Goal: Find specific page/section: Find specific page/section

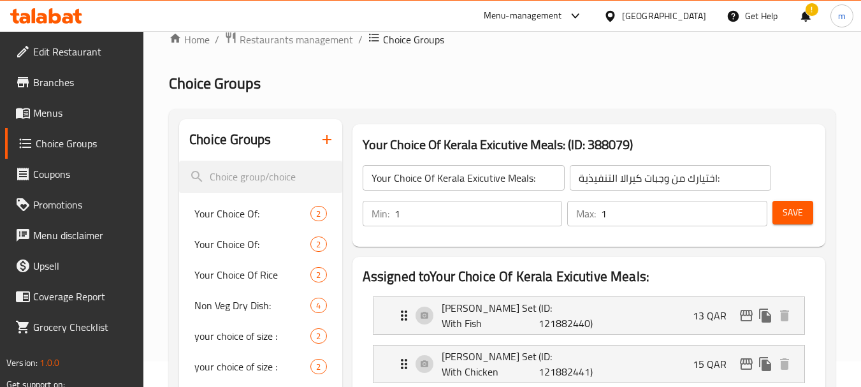
scroll to position [25, 0]
click at [622, 23] on div at bounding box center [612, 16] width 18 height 14
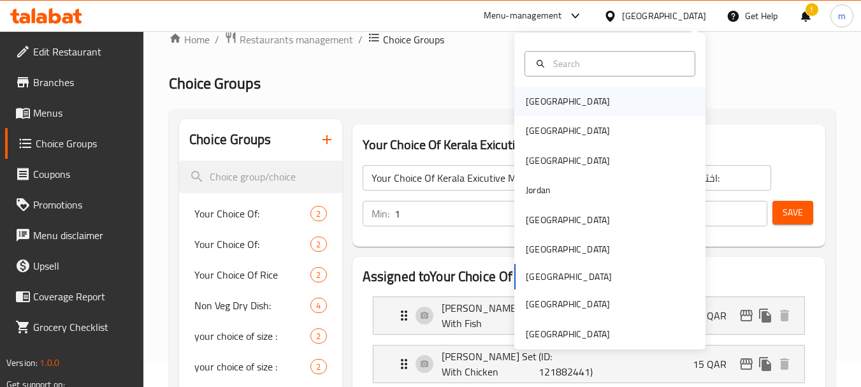
click at [544, 105] on div "[GEOGRAPHIC_DATA]" at bounding box center [568, 101] width 84 height 14
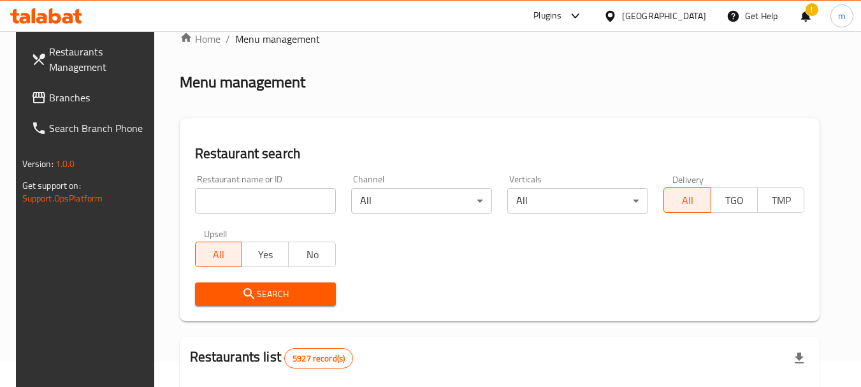
click at [87, 95] on span "Branches" at bounding box center [99, 97] width 101 height 15
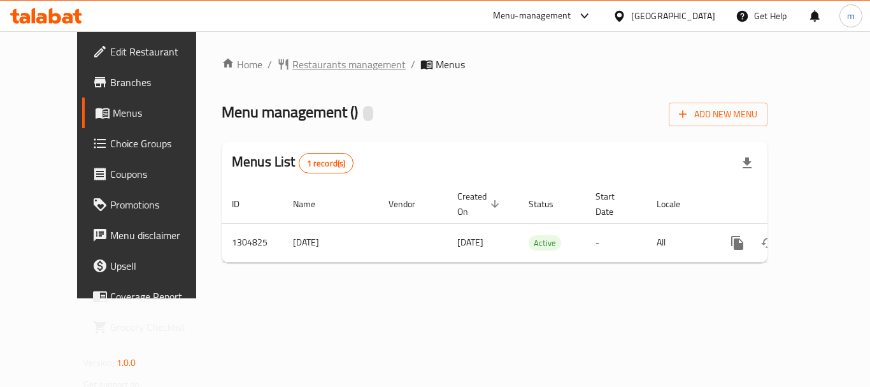
click at [301, 64] on span "Restaurants management" at bounding box center [348, 64] width 113 height 15
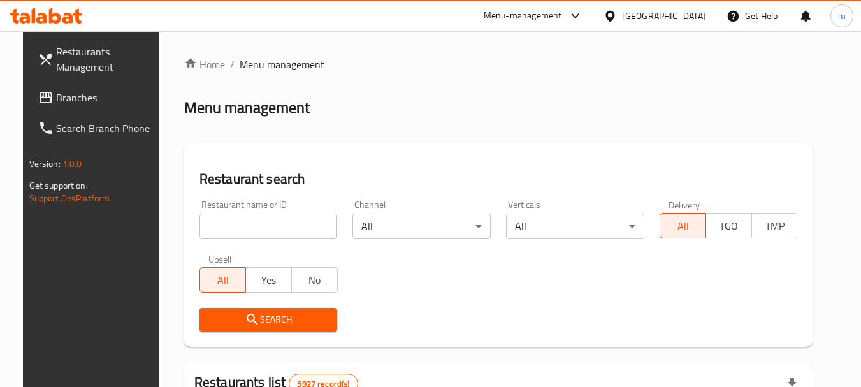
click at [273, 219] on input "search" at bounding box center [268, 225] width 138 height 25
paste input "692727"
type input "692727"
click button "Search" at bounding box center [268, 320] width 138 height 24
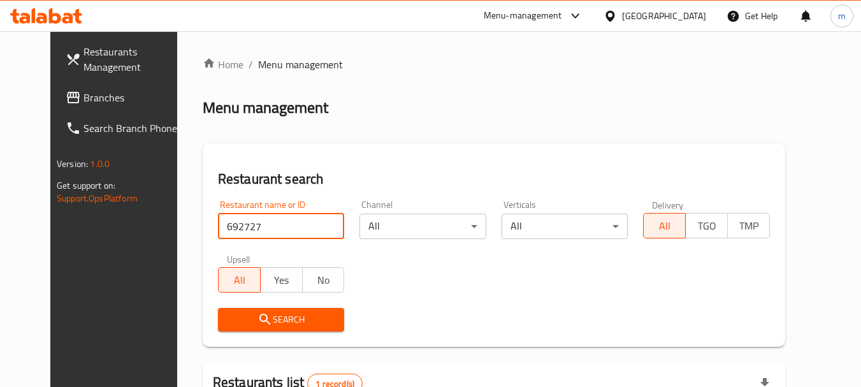
click at [243, 331] on div "Search" at bounding box center [281, 319] width 142 height 39
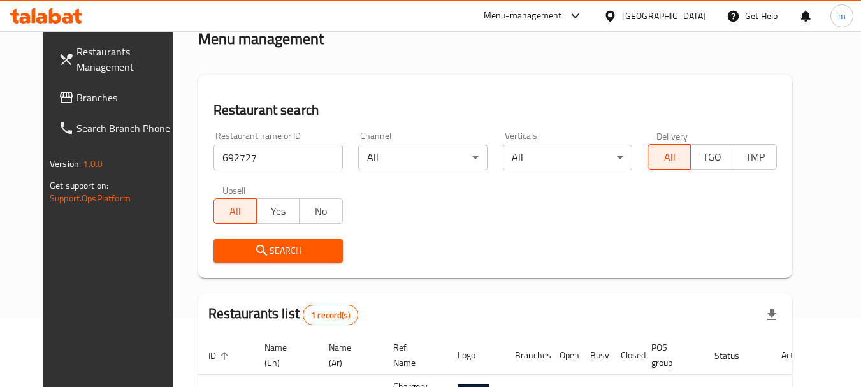
scroll to position [166, 0]
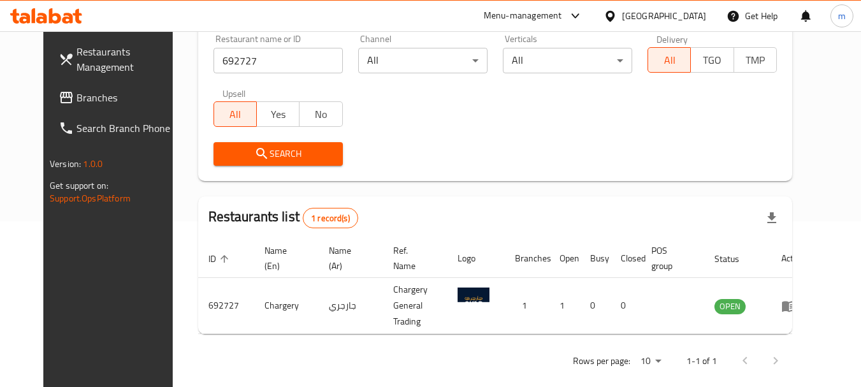
click at [702, 14] on div "[GEOGRAPHIC_DATA]" at bounding box center [664, 16] width 84 height 14
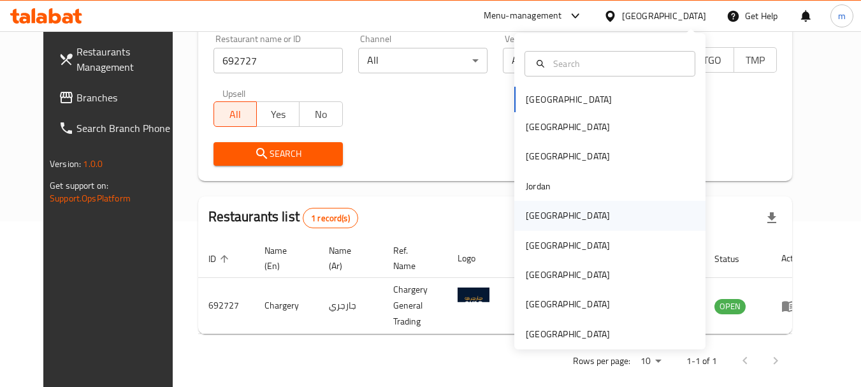
click at [526, 208] on div "Kuwait" at bounding box center [568, 215] width 84 height 14
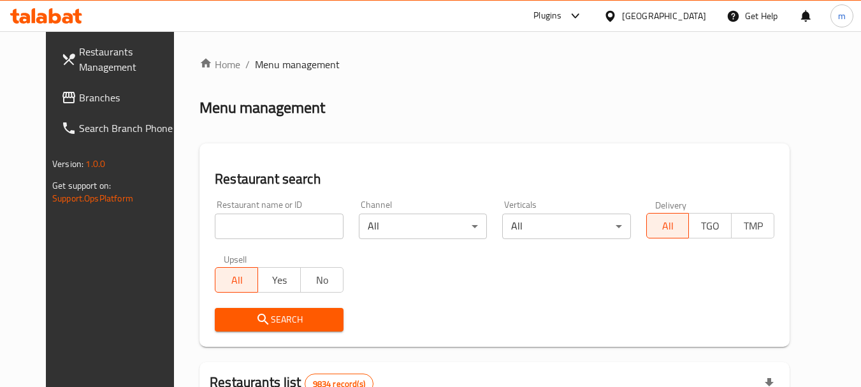
click at [229, 217] on input "search" at bounding box center [279, 225] width 128 height 25
click at [51, 84] on link "Branches" at bounding box center [120, 97] width 139 height 31
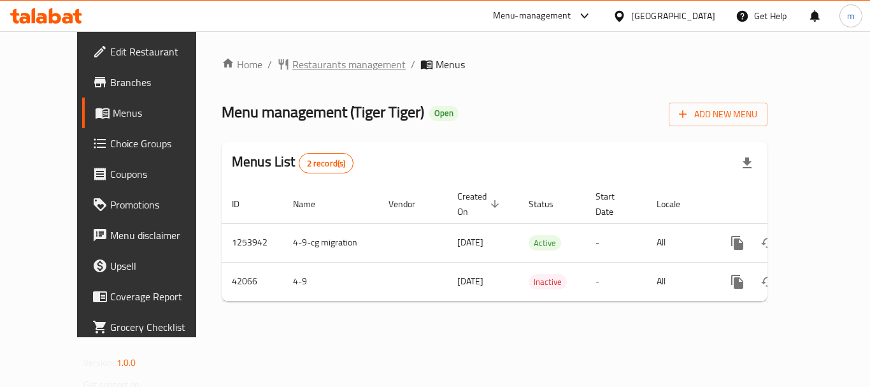
click at [301, 57] on span "Restaurants management" at bounding box center [348, 64] width 113 height 15
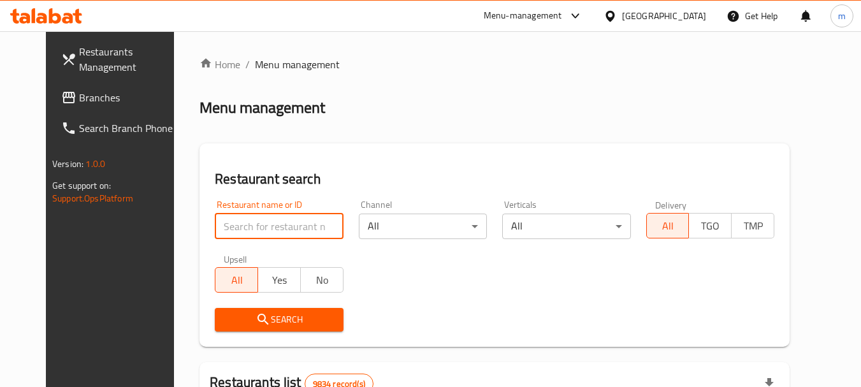
click at [238, 222] on input "search" at bounding box center [279, 225] width 128 height 25
paste input "21942"
type input "21942"
click button "Search" at bounding box center [279, 320] width 128 height 24
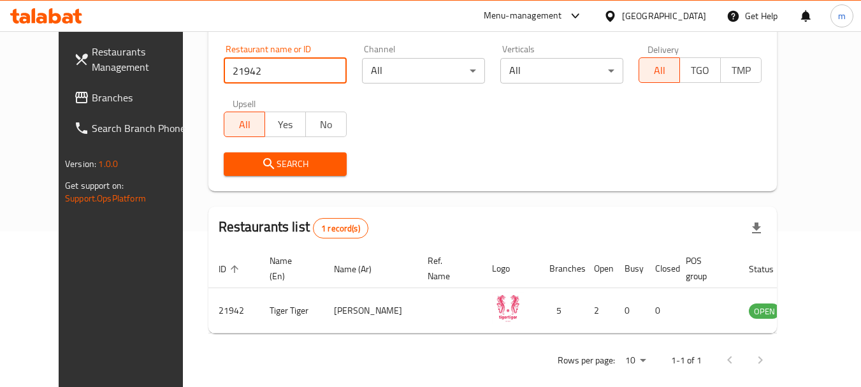
scroll to position [171, 0]
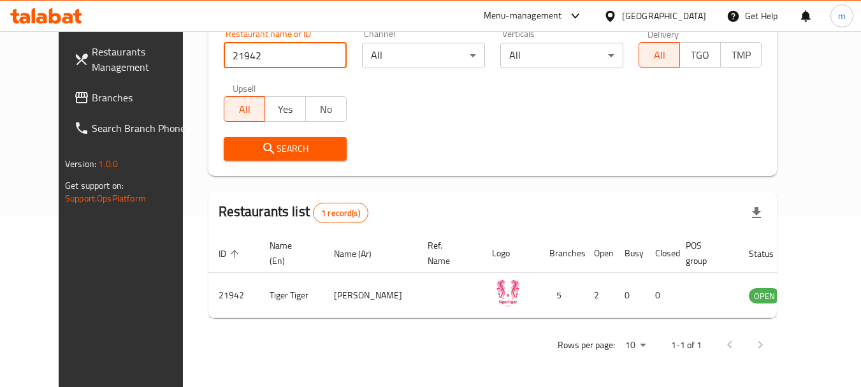
click at [614, 18] on icon at bounding box center [609, 15] width 9 height 11
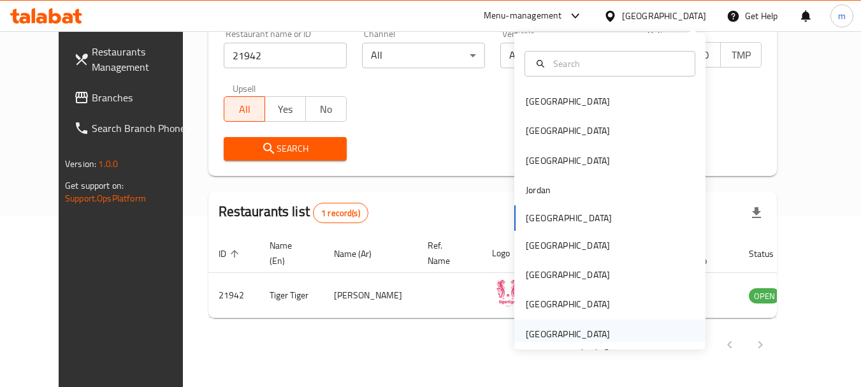
click at [616, 338] on div "[GEOGRAPHIC_DATA]" at bounding box center [609, 333] width 191 height 29
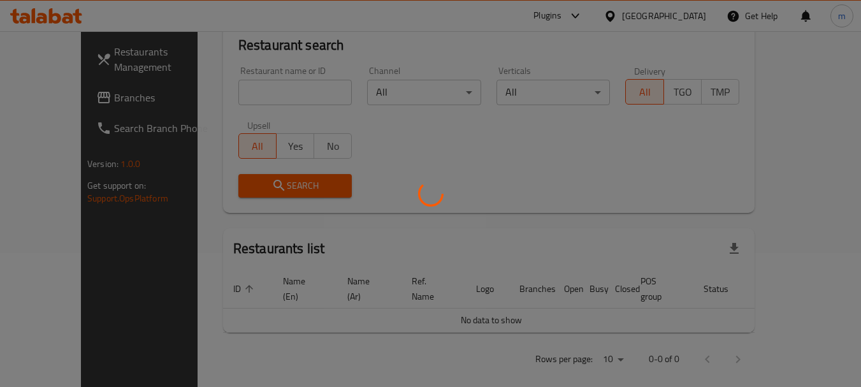
scroll to position [171, 0]
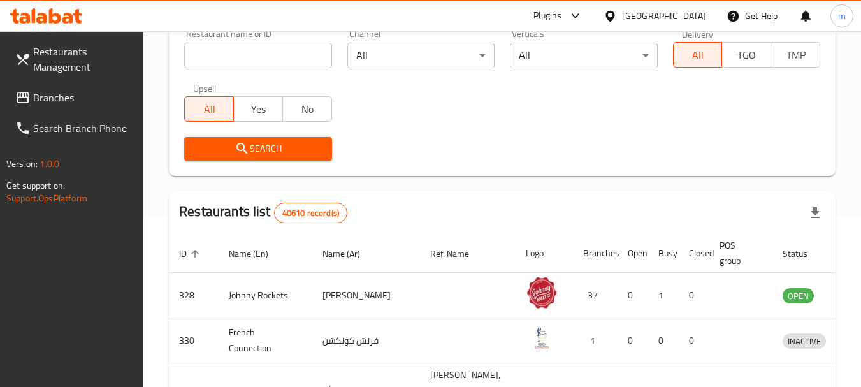
click at [240, 62] on input "search" at bounding box center [257, 55] width 147 height 25
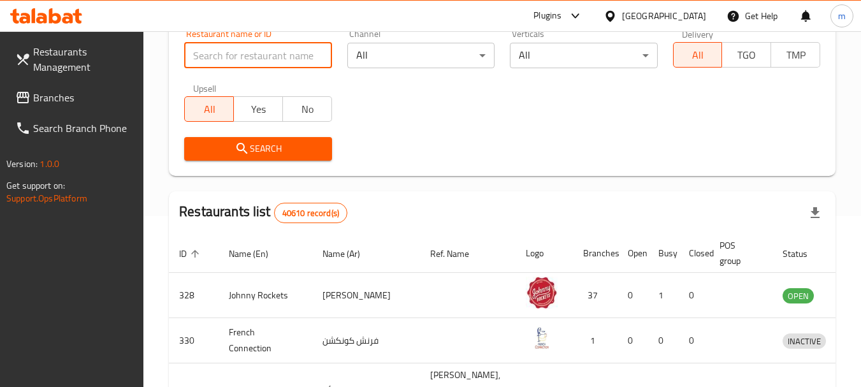
scroll to position [43, 0]
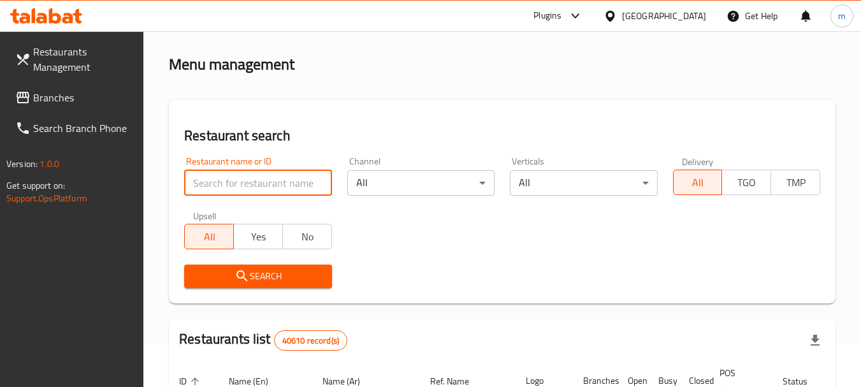
click at [44, 90] on span "Branches" at bounding box center [83, 97] width 101 height 15
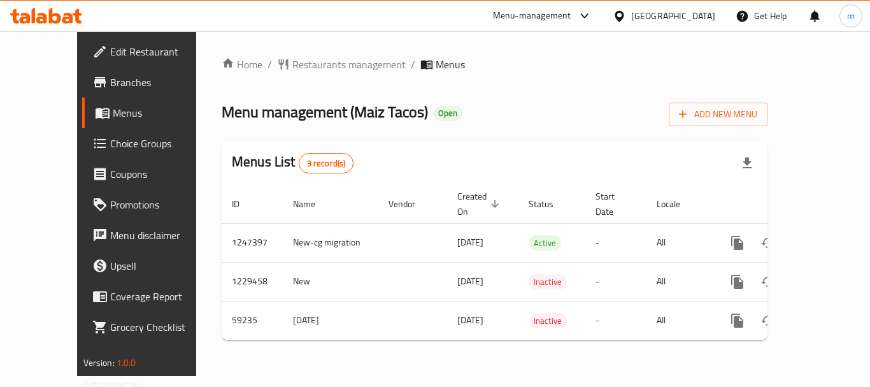
click at [292, 62] on span "Restaurants management" at bounding box center [348, 64] width 113 height 15
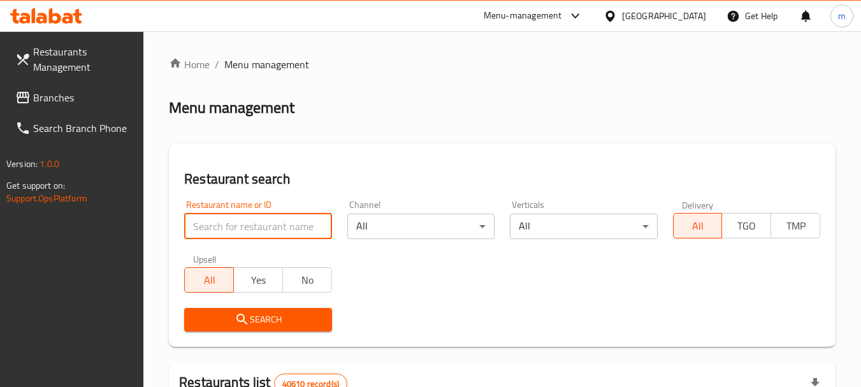
drag, startPoint x: 251, startPoint y: 222, endPoint x: 212, endPoint y: 228, distance: 39.3
click at [212, 228] on input "search" at bounding box center [257, 225] width 147 height 25
paste input "28726"
type input "28726"
click button "Search" at bounding box center [257, 320] width 147 height 24
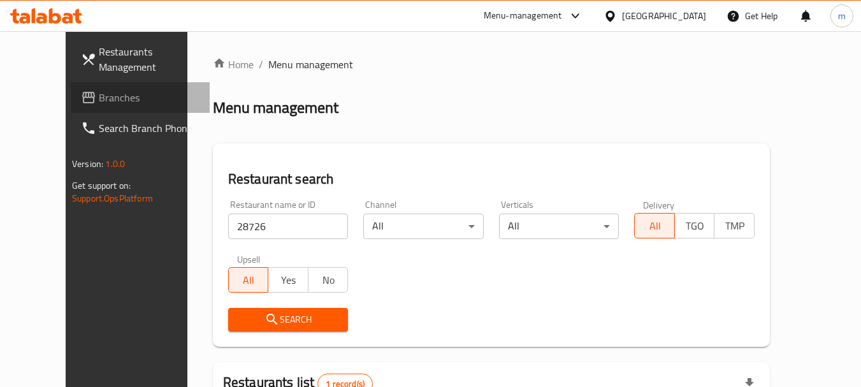
click at [99, 90] on span "Branches" at bounding box center [149, 97] width 101 height 15
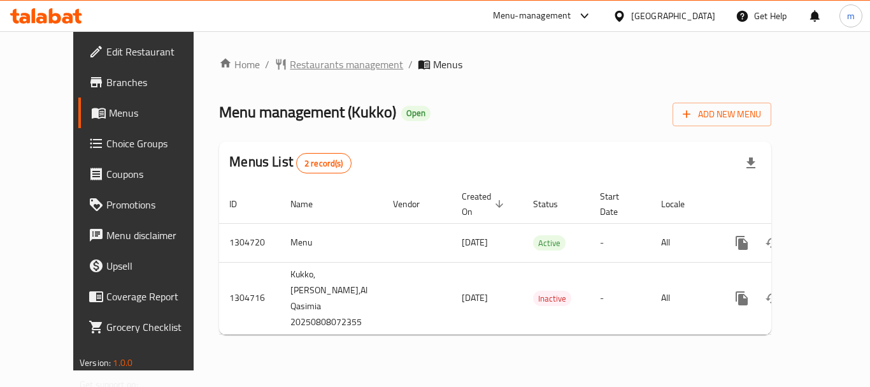
click at [324, 69] on span "Restaurants management" at bounding box center [346, 64] width 113 height 15
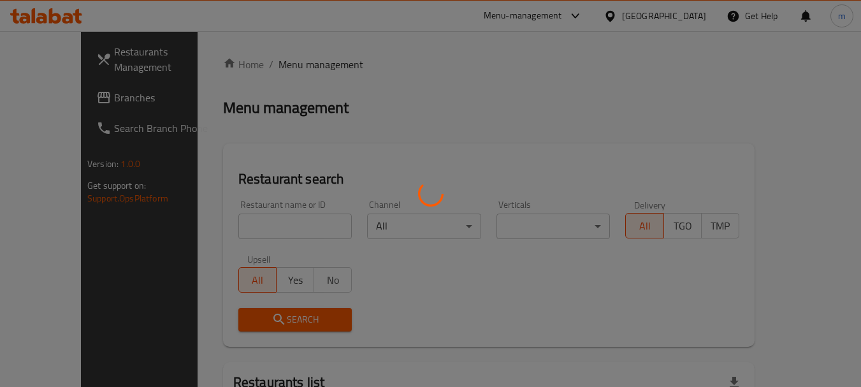
click at [247, 227] on div at bounding box center [430, 193] width 861 height 387
click at [305, 155] on div at bounding box center [430, 193] width 861 height 387
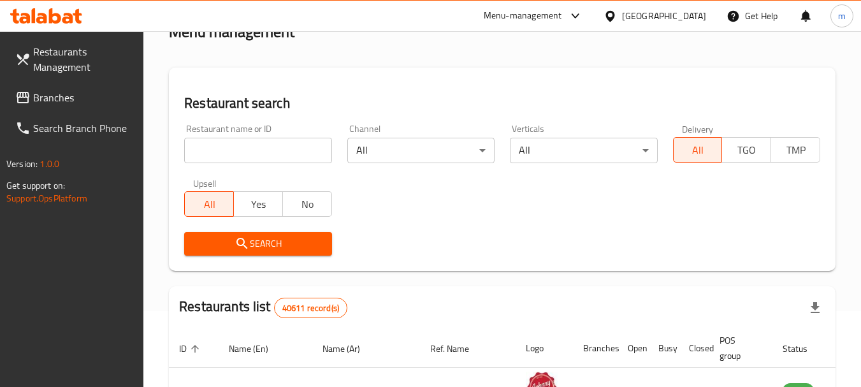
scroll to position [64, 0]
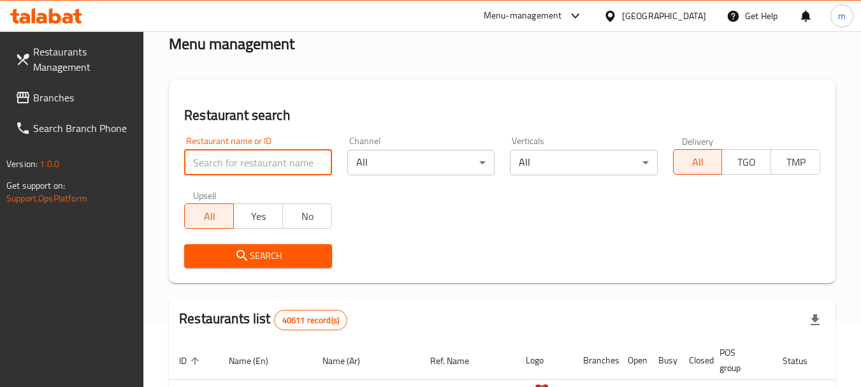
click at [227, 152] on input "search" at bounding box center [257, 162] width 147 height 25
paste input "703377"
type input "703377"
click button "Search" at bounding box center [257, 256] width 147 height 24
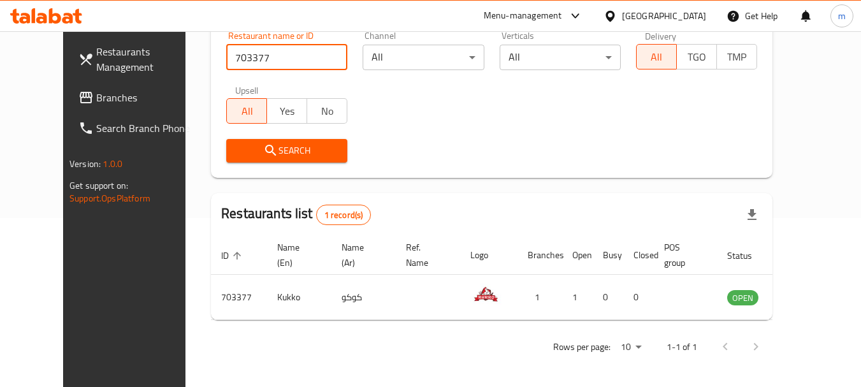
scroll to position [171, 0]
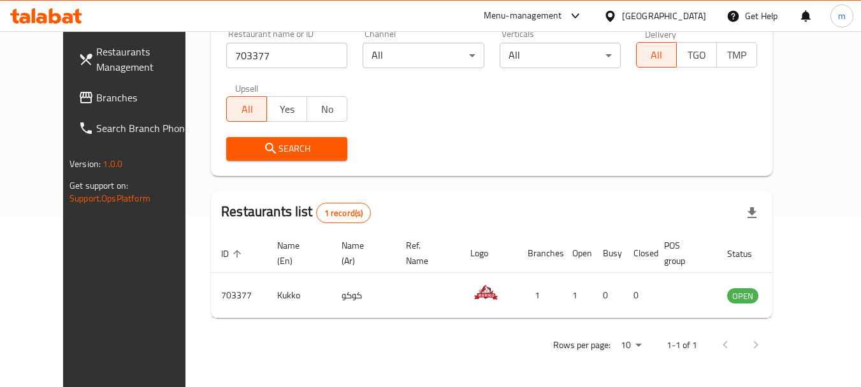
click at [658, 16] on div "[GEOGRAPHIC_DATA]" at bounding box center [664, 16] width 84 height 14
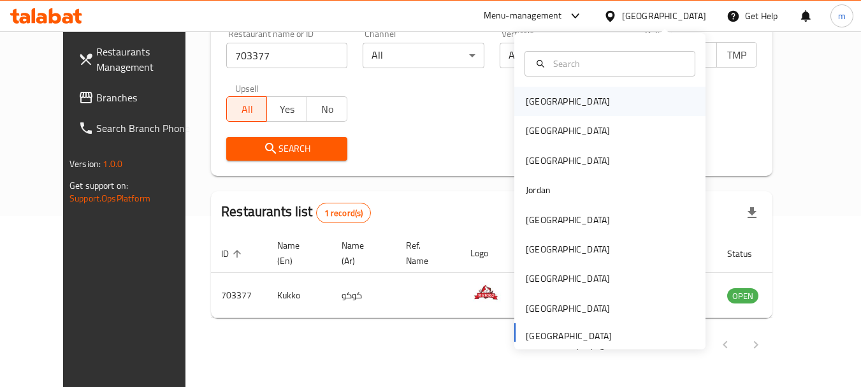
click at [538, 87] on div "[GEOGRAPHIC_DATA]" at bounding box center [568, 101] width 105 height 29
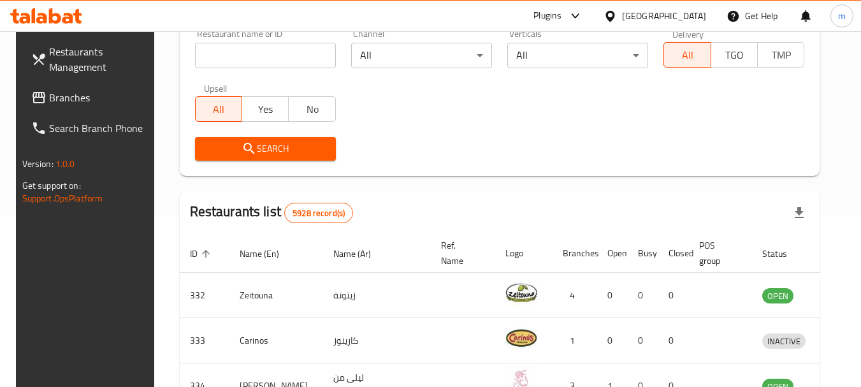
scroll to position [43, 0]
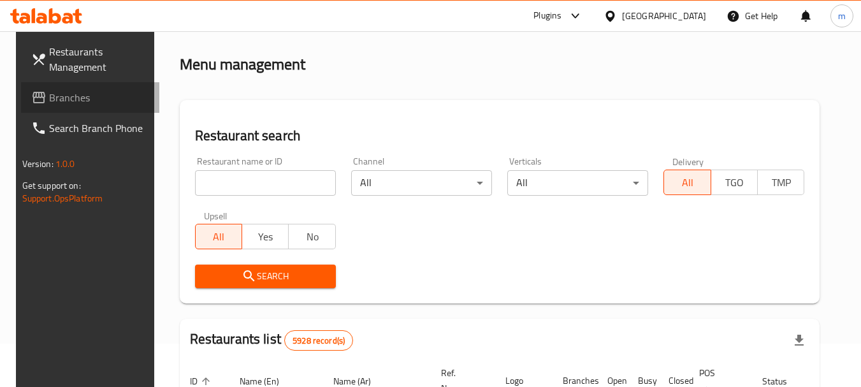
click at [54, 90] on span "Branches" at bounding box center [99, 97] width 101 height 15
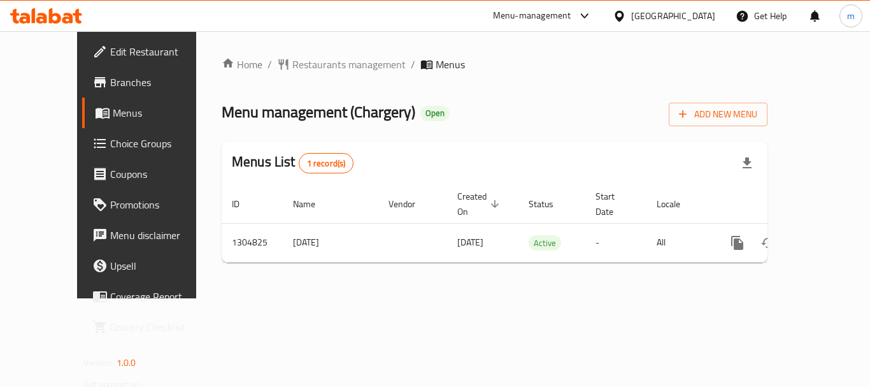
click at [292, 64] on span "Restaurants management" at bounding box center [348, 64] width 113 height 15
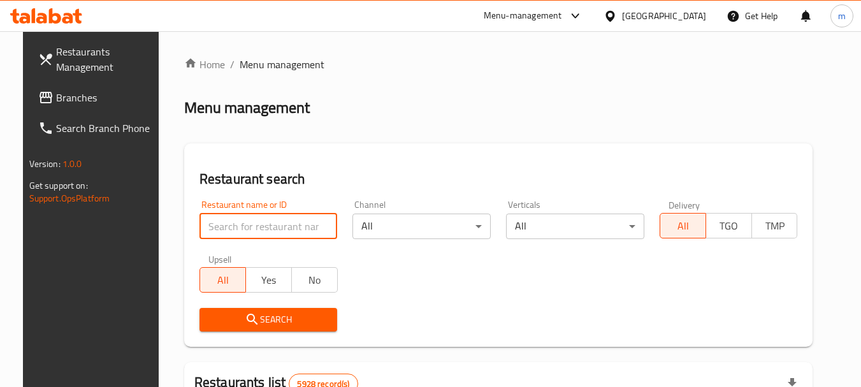
click at [234, 223] on input "search" at bounding box center [268, 225] width 138 height 25
paste input "692727"
type input "692727"
click button "Search" at bounding box center [268, 320] width 138 height 24
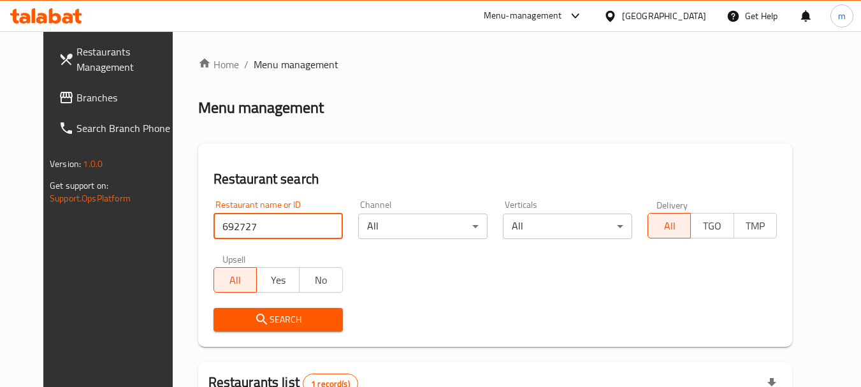
click at [683, 14] on div "[GEOGRAPHIC_DATA]" at bounding box center [664, 16] width 84 height 14
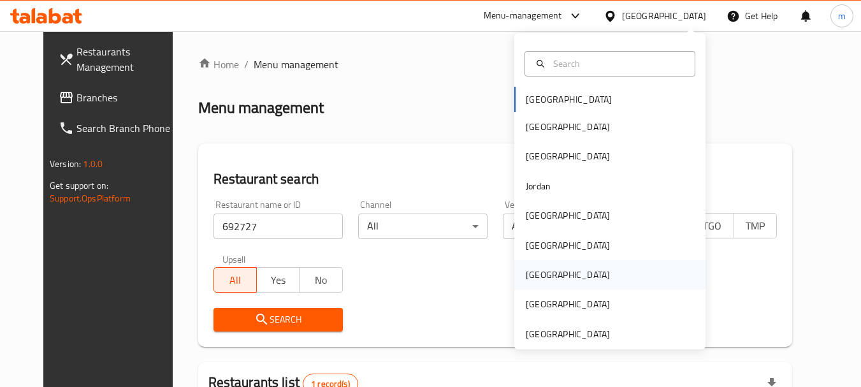
click at [529, 275] on div "Qatar" at bounding box center [568, 275] width 84 height 14
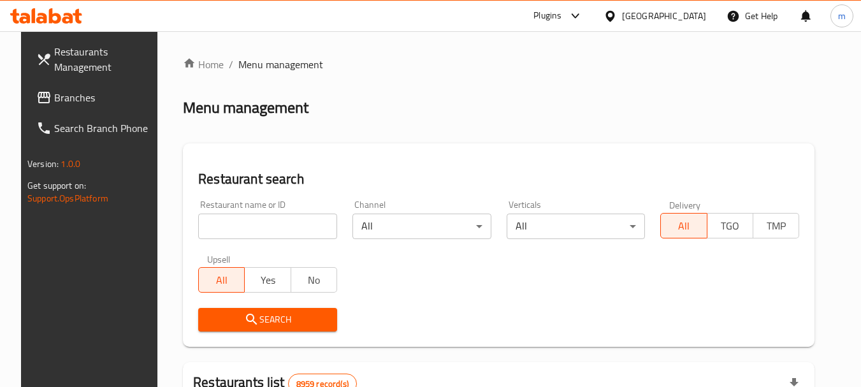
click at [226, 229] on input "search" at bounding box center [267, 225] width 139 height 25
click at [74, 89] on link "Branches" at bounding box center [95, 97] width 139 height 31
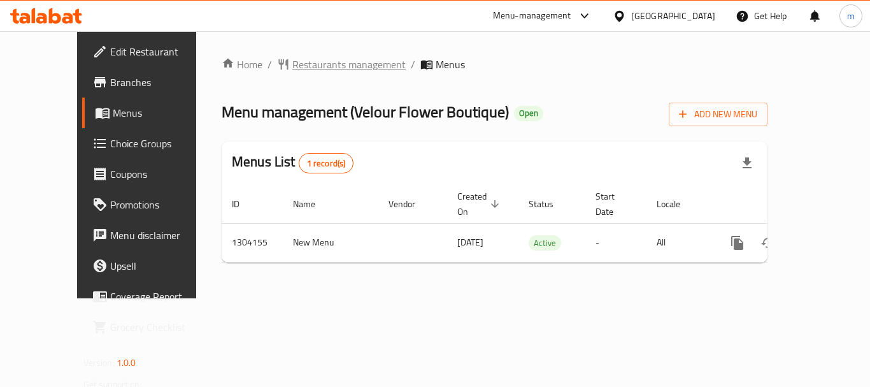
click at [319, 60] on span "Restaurants management" at bounding box center [348, 64] width 113 height 15
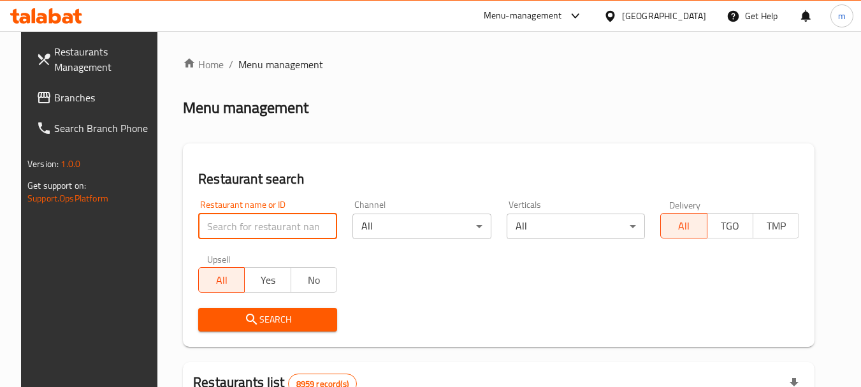
click at [266, 227] on input "search" at bounding box center [267, 225] width 139 height 25
paste input "703085"
type input "703085"
click button "Search" at bounding box center [267, 320] width 139 height 24
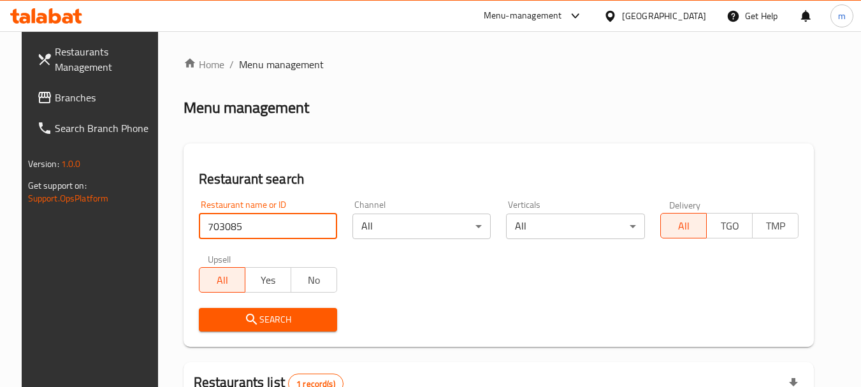
scroll to position [166, 0]
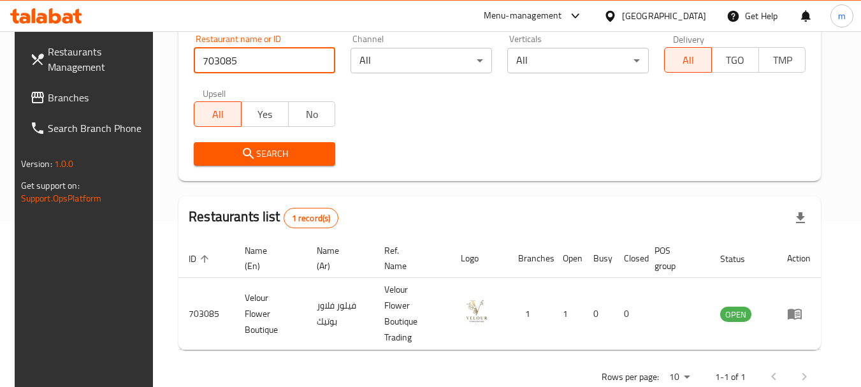
click at [694, 10] on div "Qatar" at bounding box center [664, 16] width 84 height 14
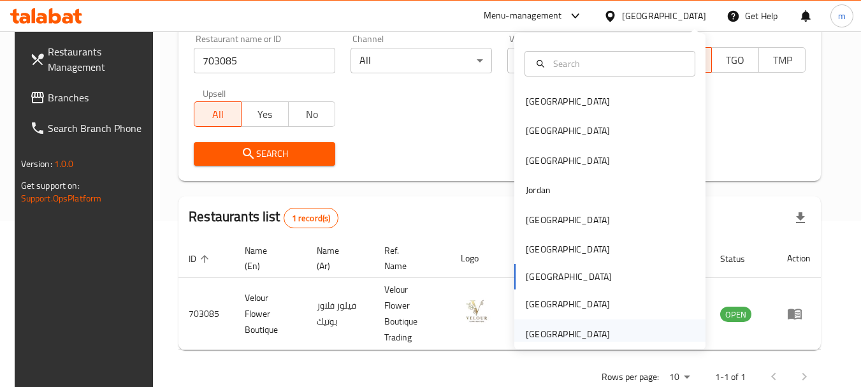
click at [547, 335] on div "[GEOGRAPHIC_DATA]" at bounding box center [568, 334] width 84 height 14
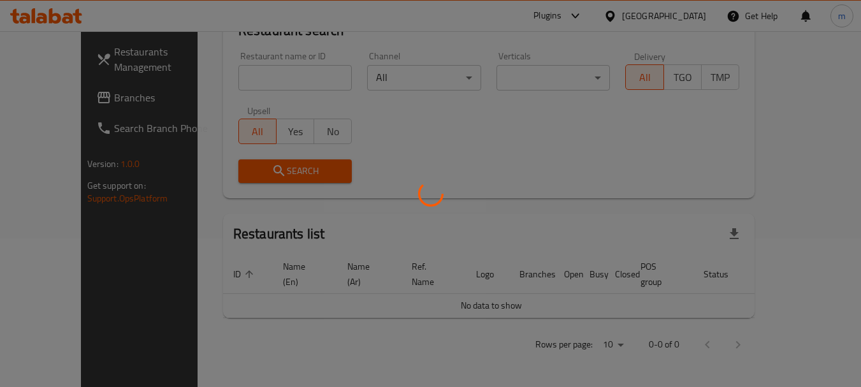
scroll to position [134, 0]
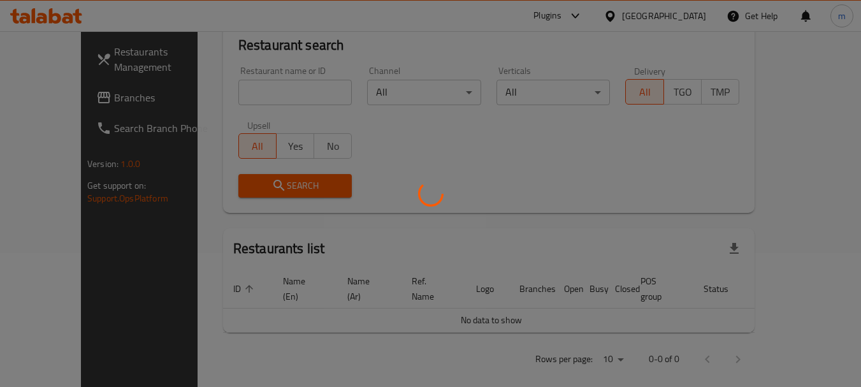
click at [50, 84] on div at bounding box center [430, 193] width 861 height 387
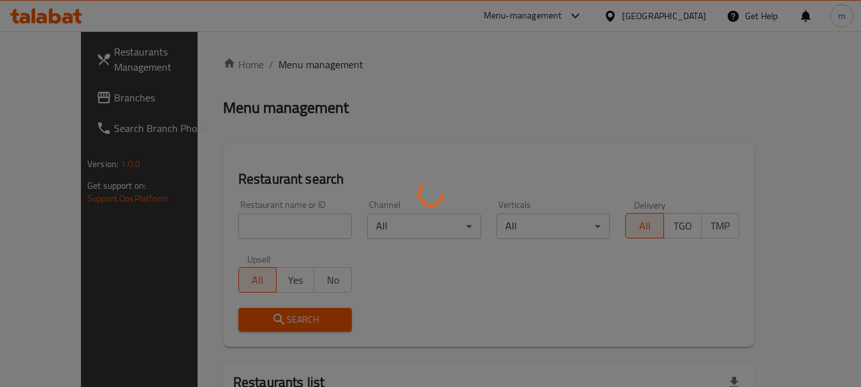
click at [75, 92] on div at bounding box center [430, 193] width 861 height 387
click at [31, 104] on div at bounding box center [430, 193] width 861 height 387
click at [31, 100] on div at bounding box center [430, 193] width 861 height 387
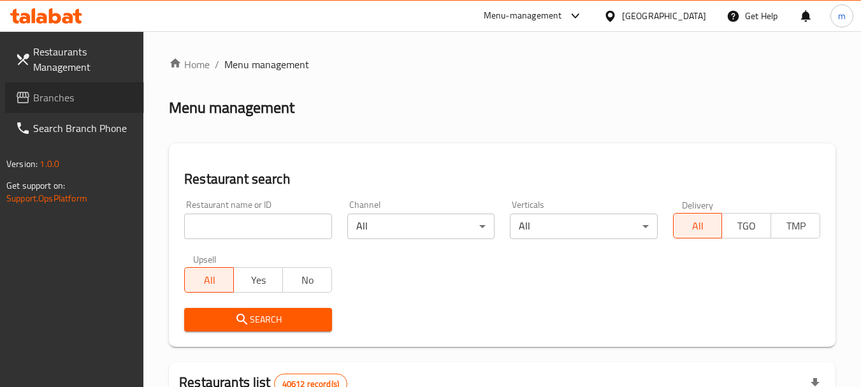
click at [33, 99] on span "Branches" at bounding box center [83, 97] width 101 height 15
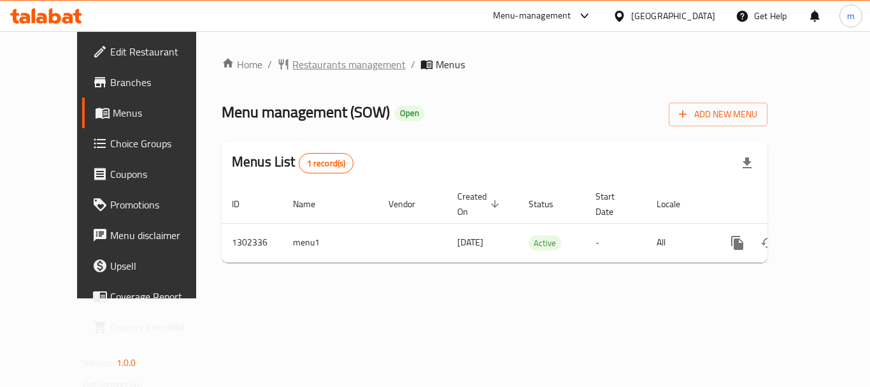
click at [301, 72] on span "Restaurants management" at bounding box center [348, 64] width 113 height 15
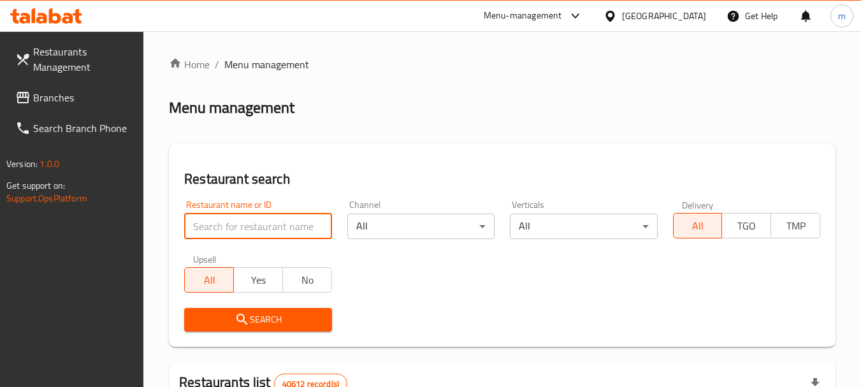
click at [245, 226] on input "search" at bounding box center [257, 225] width 147 height 25
paste input "702335"
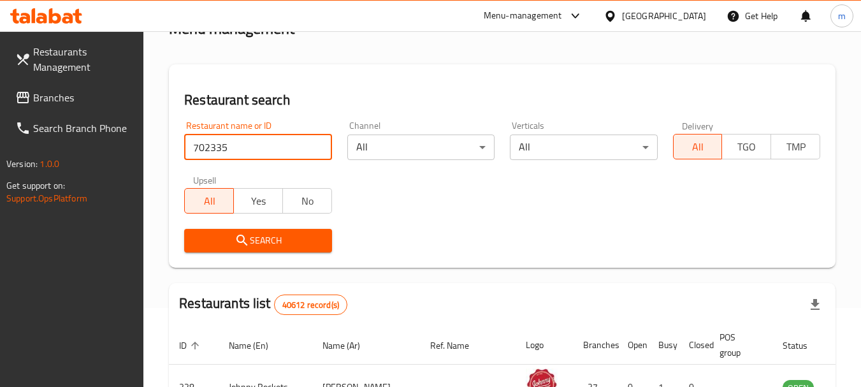
scroll to position [191, 0]
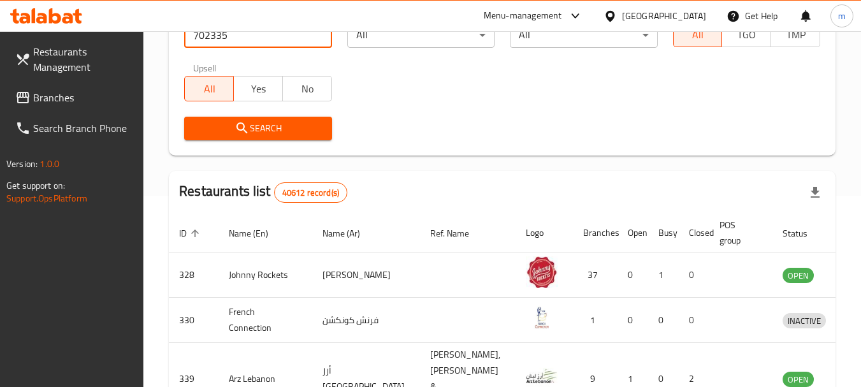
type input "702335"
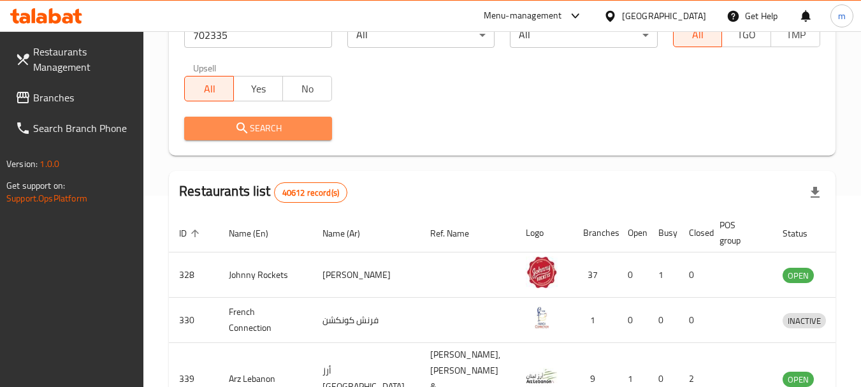
click at [243, 133] on icon "submit" at bounding box center [241, 127] width 15 height 15
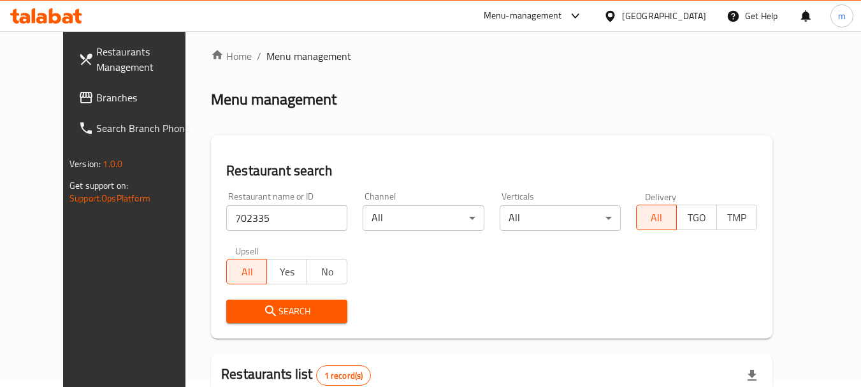
scroll to position [0, 0]
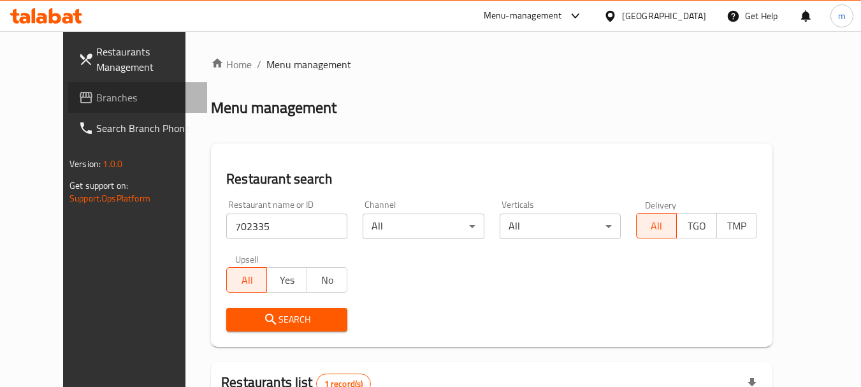
click at [96, 90] on span "Branches" at bounding box center [146, 97] width 101 height 15
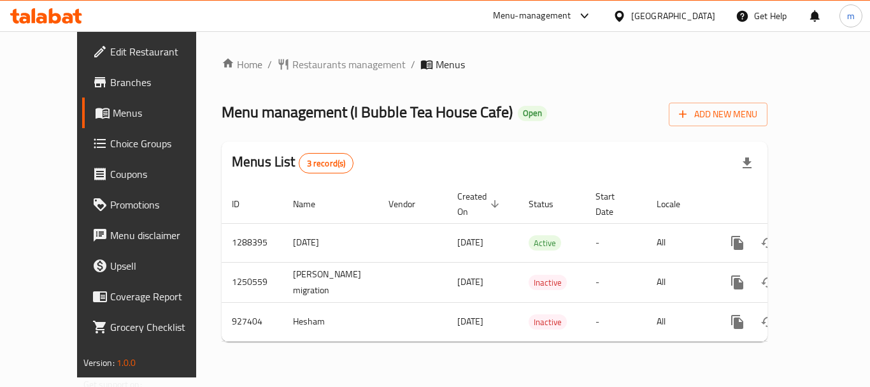
click at [292, 64] on span "Restaurants management" at bounding box center [348, 64] width 113 height 15
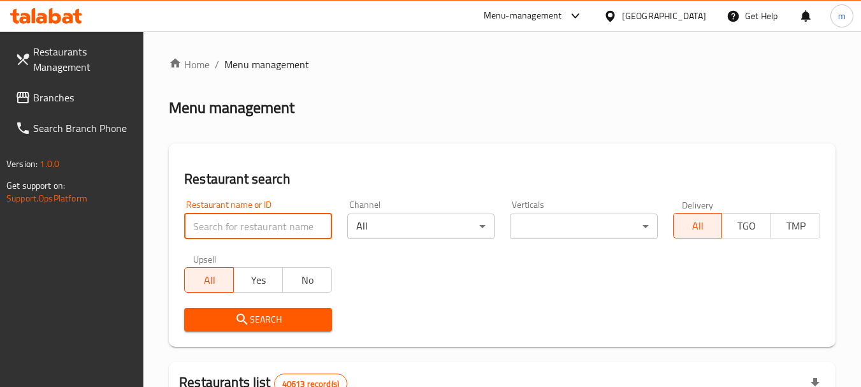
click at [235, 219] on input "search" at bounding box center [257, 225] width 147 height 25
paste input "658825"
type input "658825"
click button "Search" at bounding box center [257, 320] width 147 height 24
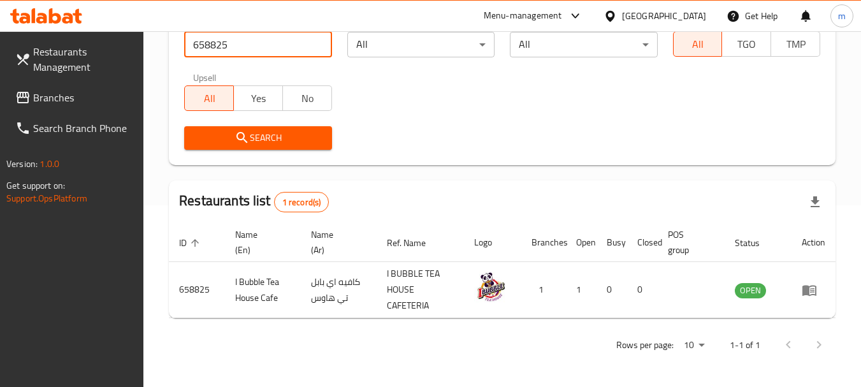
click at [72, 98] on span "Branches" at bounding box center [83, 97] width 101 height 15
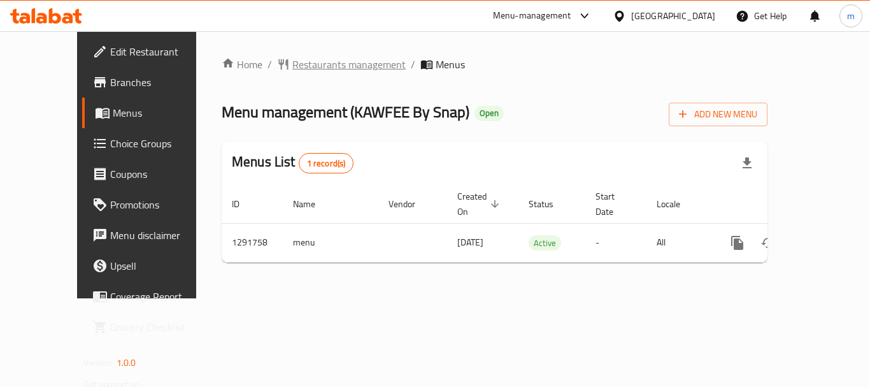
click at [305, 67] on span "Restaurants management" at bounding box center [348, 64] width 113 height 15
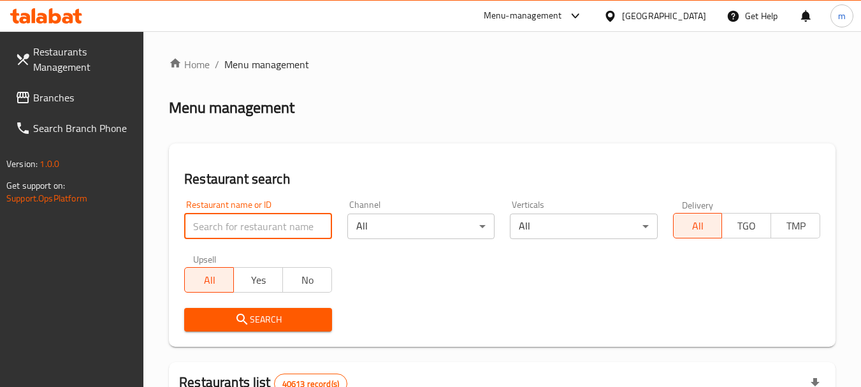
click at [252, 216] on input "search" at bounding box center [257, 225] width 147 height 25
paste input "698907"
type input "698907"
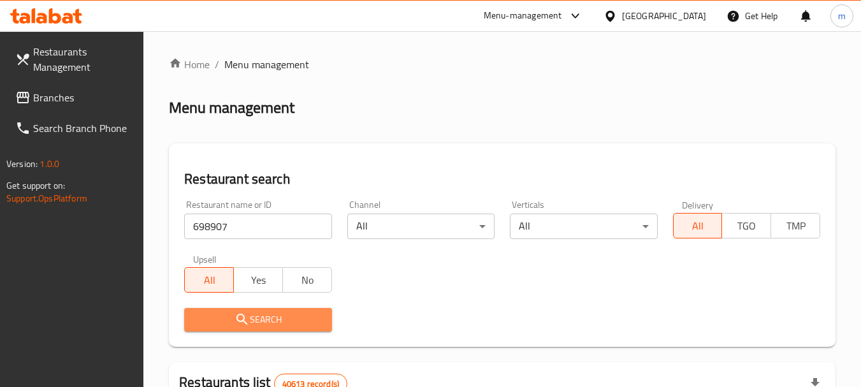
click at [284, 319] on span "Search" at bounding box center [257, 320] width 127 height 16
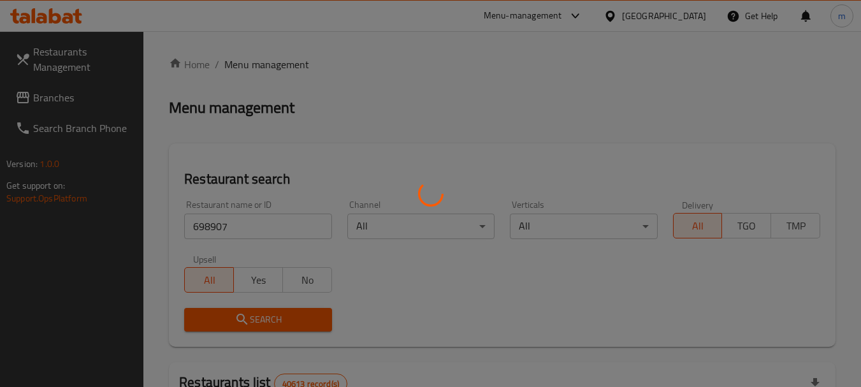
scroll to position [191, 0]
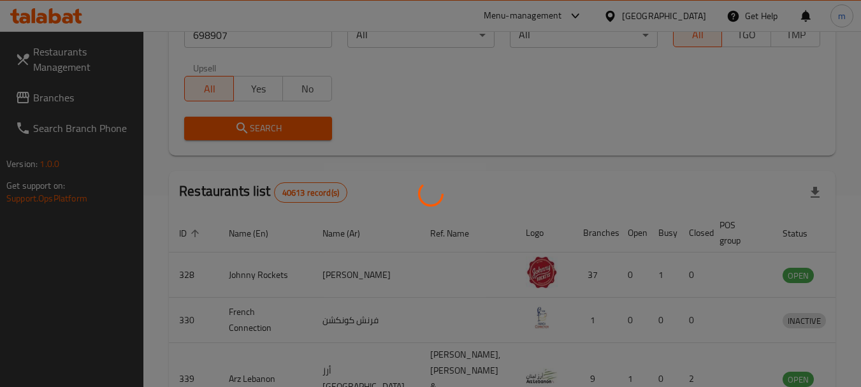
click at [232, 127] on div at bounding box center [430, 193] width 861 height 387
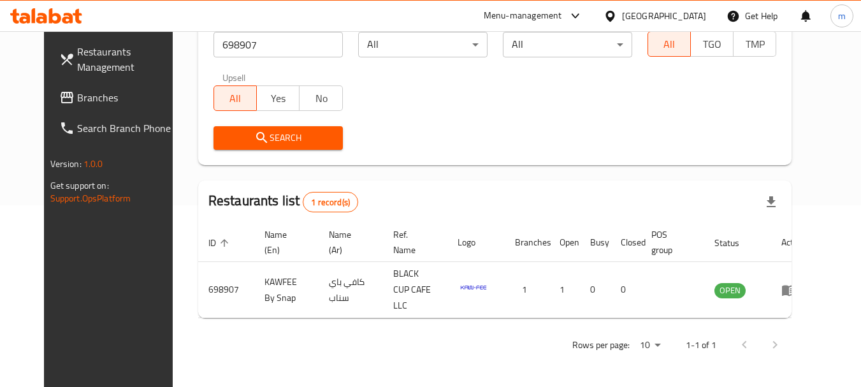
scroll to position [171, 0]
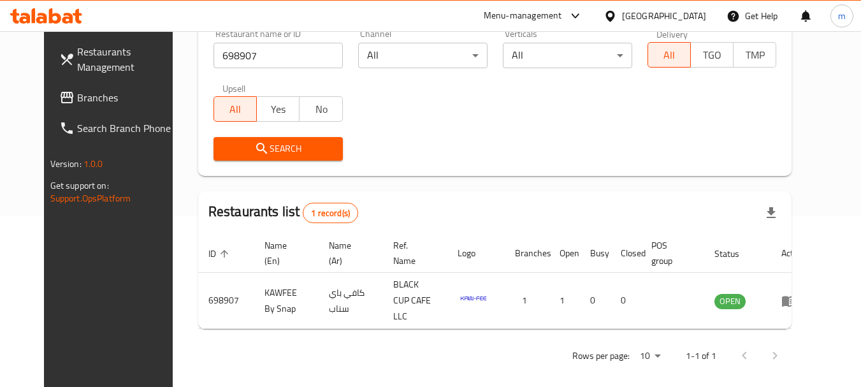
click at [672, 18] on div "[GEOGRAPHIC_DATA]" at bounding box center [664, 16] width 84 height 14
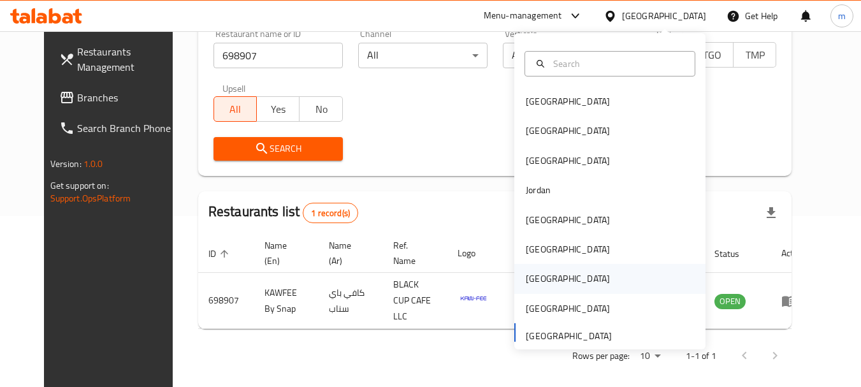
click at [541, 275] on div "[GEOGRAPHIC_DATA]" at bounding box center [568, 278] width 105 height 29
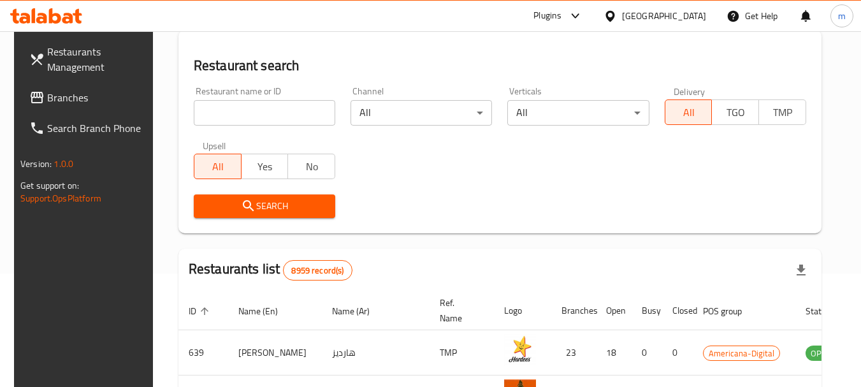
scroll to position [43, 0]
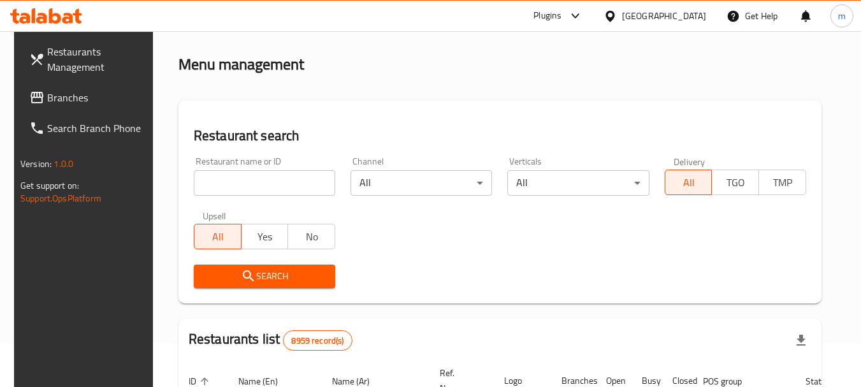
click at [205, 188] on input "search" at bounding box center [264, 182] width 141 height 25
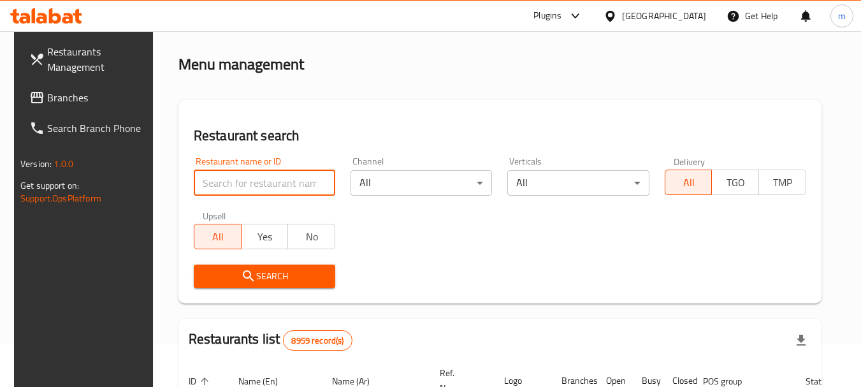
paste input "749931"
type input "749931"
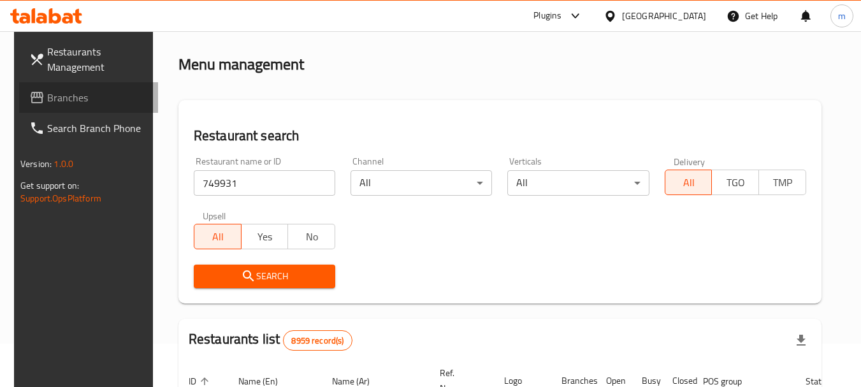
click at [92, 85] on link "Branches" at bounding box center [88, 97] width 139 height 31
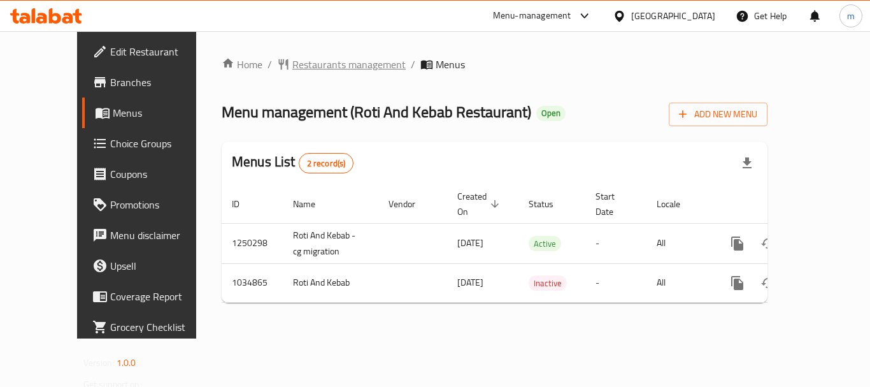
click at [292, 64] on span "Restaurants management" at bounding box center [348, 64] width 113 height 15
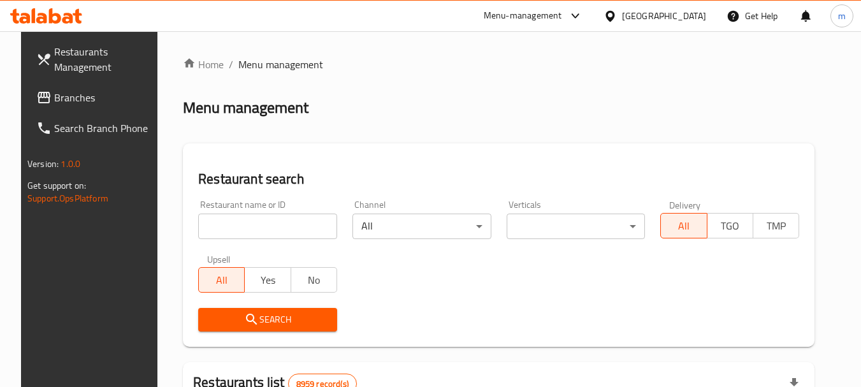
click at [265, 227] on input "search" at bounding box center [267, 225] width 139 height 25
paste input "661593"
type input "661593"
click button "Search" at bounding box center [267, 320] width 139 height 24
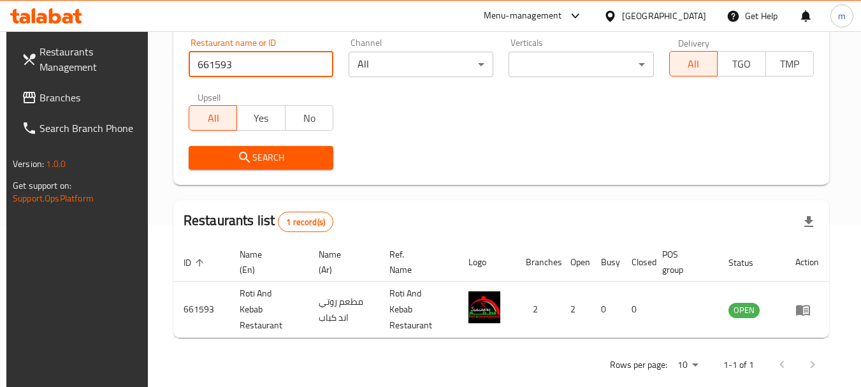
scroll to position [182, 0]
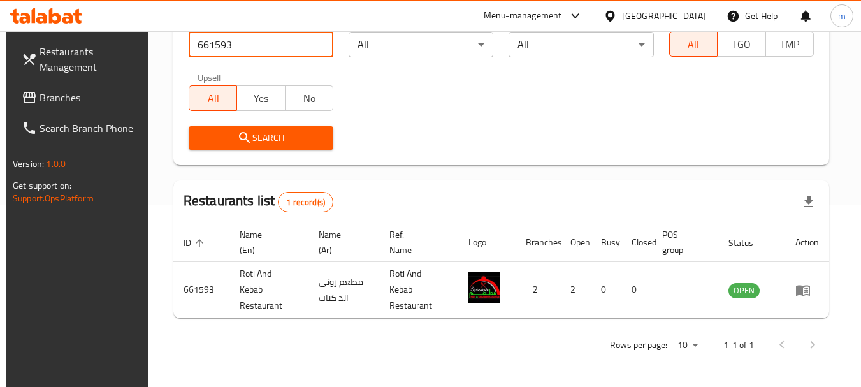
click at [48, 96] on span "Branches" at bounding box center [90, 97] width 101 height 15
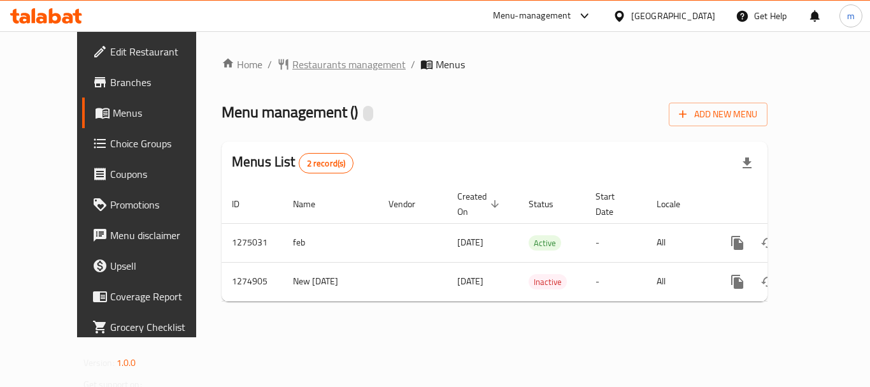
click at [292, 71] on span "Restaurants management" at bounding box center [348, 64] width 113 height 15
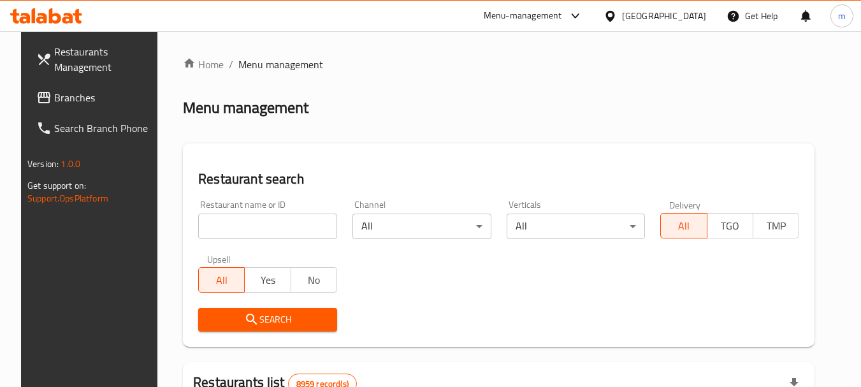
click at [277, 237] on input "search" at bounding box center [267, 225] width 139 height 25
paste input "691405"
type input "691405"
click button "Search" at bounding box center [267, 320] width 139 height 24
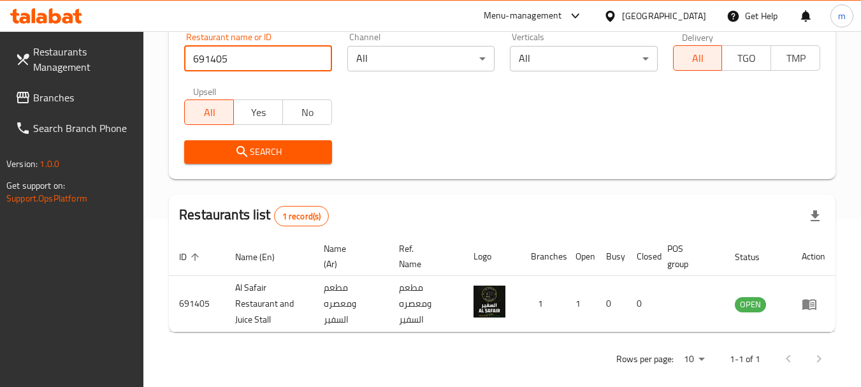
scroll to position [182, 0]
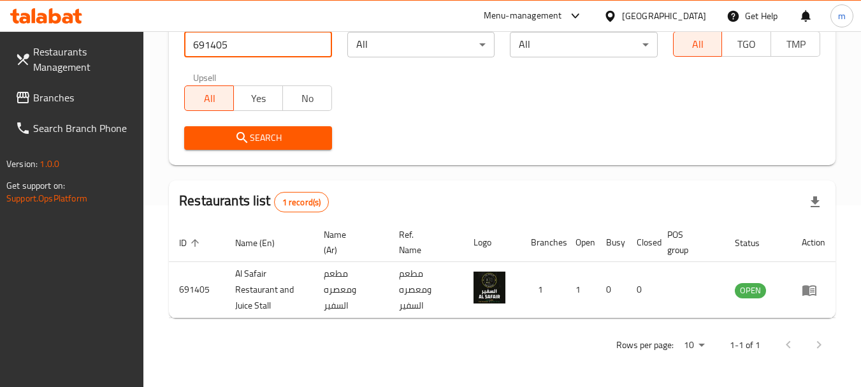
click at [320, 33] on input "691405" at bounding box center [257, 44] width 147 height 25
click at [321, 40] on input "691405" at bounding box center [257, 44] width 147 height 25
click at [317, 48] on input "691405" at bounding box center [257, 44] width 147 height 25
click at [43, 94] on span "Branches" at bounding box center [83, 97] width 101 height 15
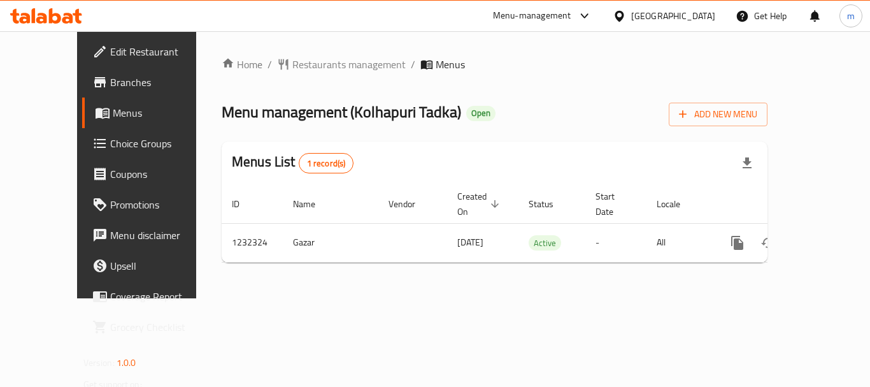
click at [287, 75] on div "Home / Restaurants management / Menus Menu management ( Kolhapuri Tadka ) Open …" at bounding box center [495, 165] width 546 height 216
click at [292, 64] on span "Restaurants management" at bounding box center [348, 64] width 113 height 15
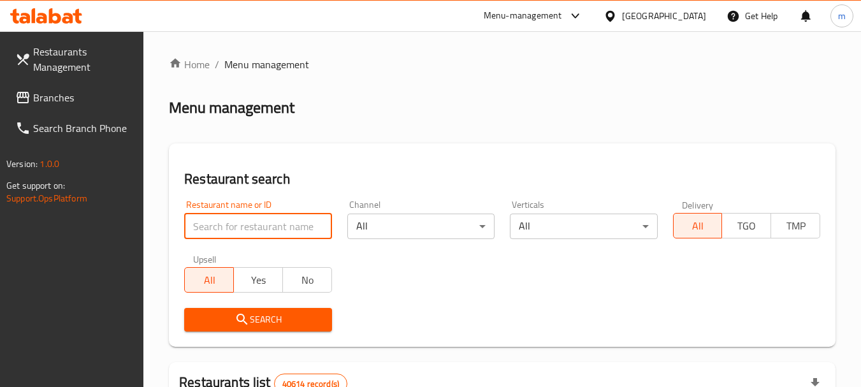
click at [246, 217] on input "search" at bounding box center [257, 225] width 147 height 25
paste input "677733"
type input "677733"
click button "Search" at bounding box center [257, 320] width 147 height 24
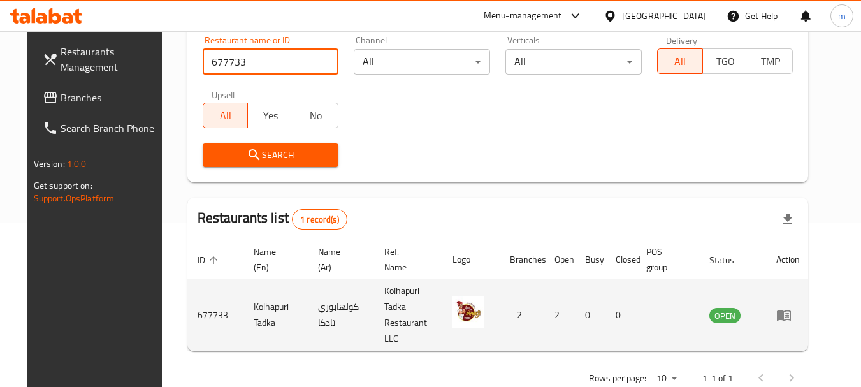
scroll to position [166, 0]
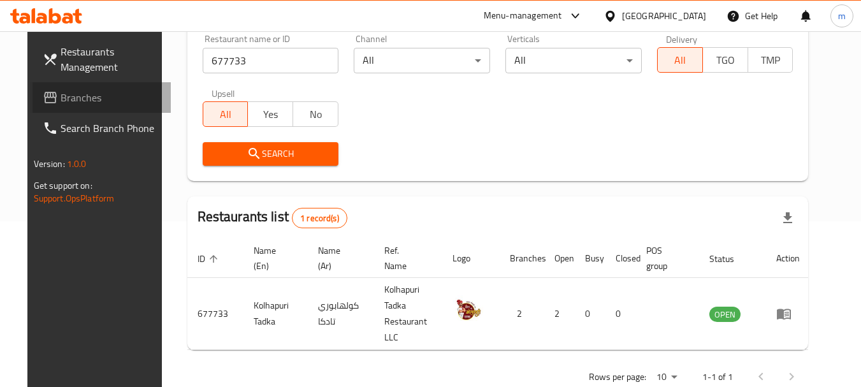
drag, startPoint x: 66, startPoint y: 92, endPoint x: 0, endPoint y: 90, distance: 66.3
click at [18, 90] on div "Branches" at bounding box center [95, 97] width 154 height 31
click at [43, 90] on icon at bounding box center [50, 97] width 15 height 15
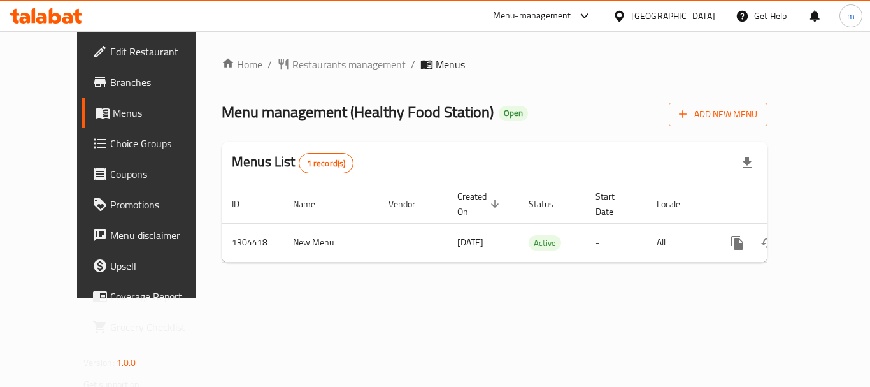
click at [284, 75] on div "Home / Restaurants management / Menus Menu management ( Healthy Food Station ) …" at bounding box center [495, 165] width 546 height 216
click at [292, 64] on span "Restaurants management" at bounding box center [348, 64] width 113 height 15
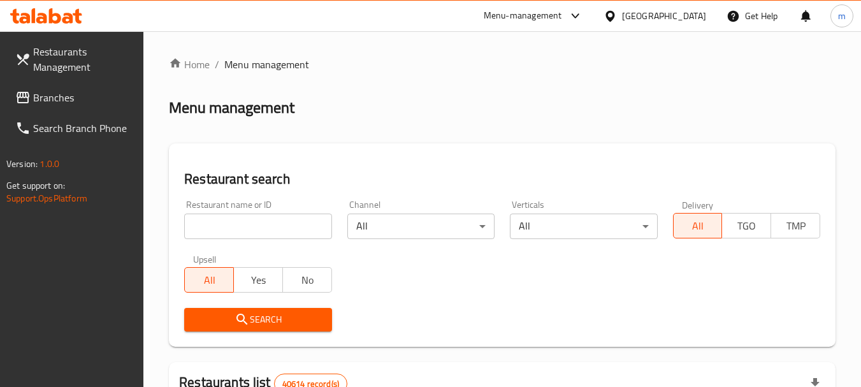
click at [243, 231] on input "search" at bounding box center [257, 225] width 147 height 25
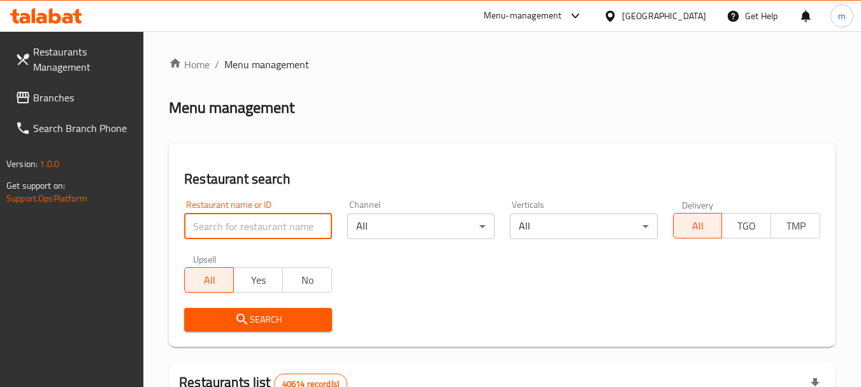
paste input "703112"
type input "703112"
click button "Search" at bounding box center [257, 320] width 147 height 24
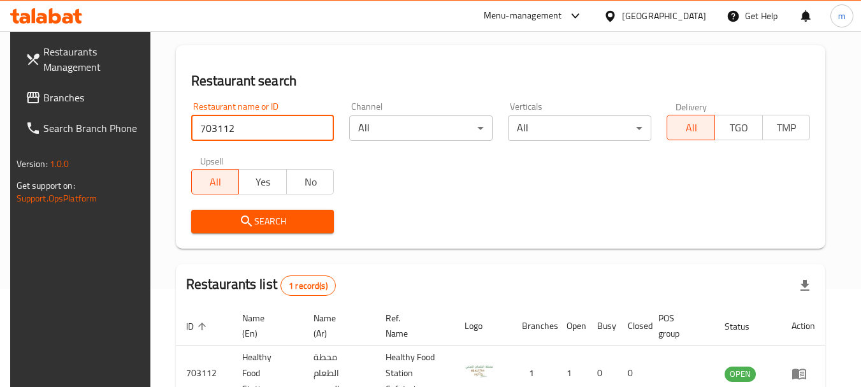
scroll to position [182, 0]
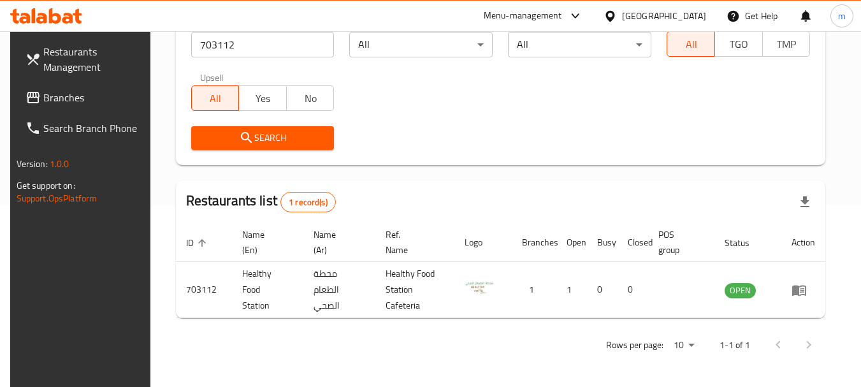
click at [647, 6] on div "[GEOGRAPHIC_DATA]" at bounding box center [654, 16] width 123 height 31
click at [631, 6] on div "United Arab Emirates" at bounding box center [654, 16] width 123 height 31
click at [631, 11] on div "United Arab Emirates" at bounding box center [664, 16] width 84 height 14
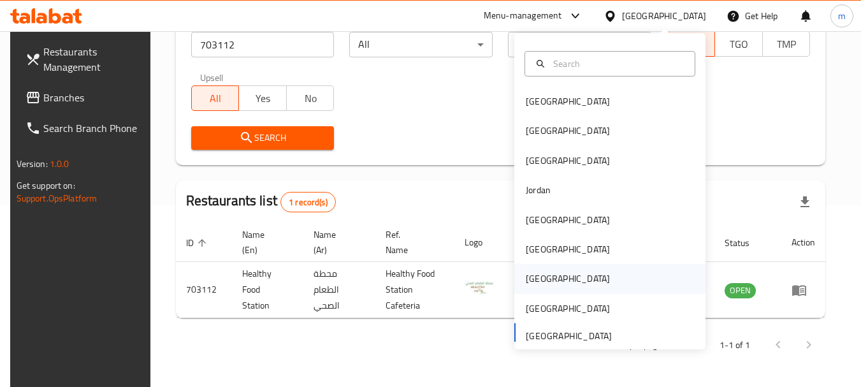
click at [537, 274] on div "[GEOGRAPHIC_DATA]" at bounding box center [568, 278] width 84 height 14
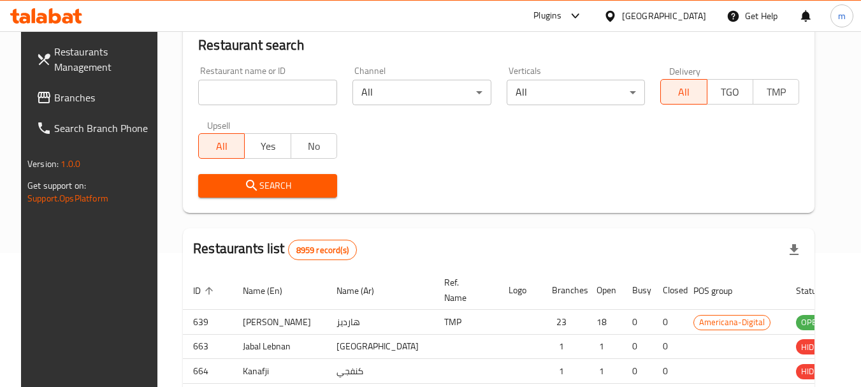
scroll to position [182, 0]
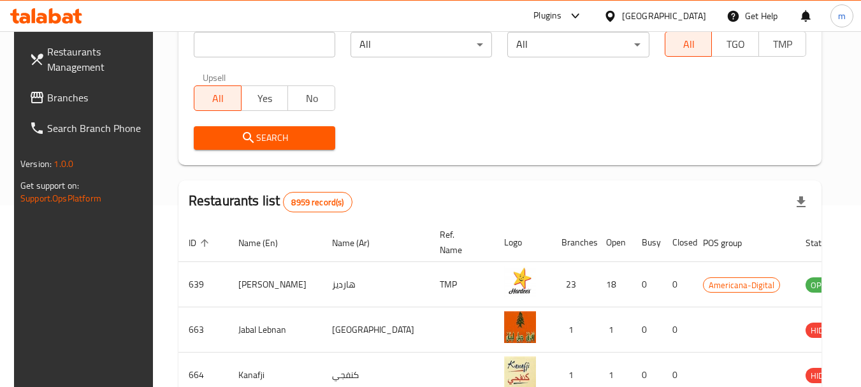
click at [60, 109] on link "Branches" at bounding box center [88, 97] width 139 height 31
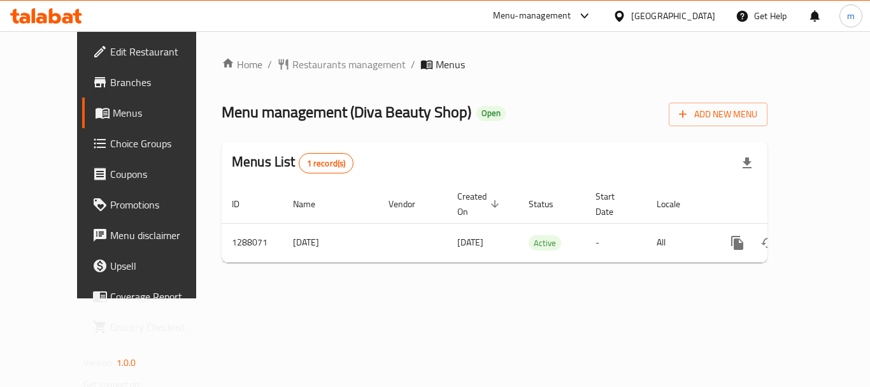
click at [292, 64] on span "Restaurants management" at bounding box center [348, 64] width 113 height 15
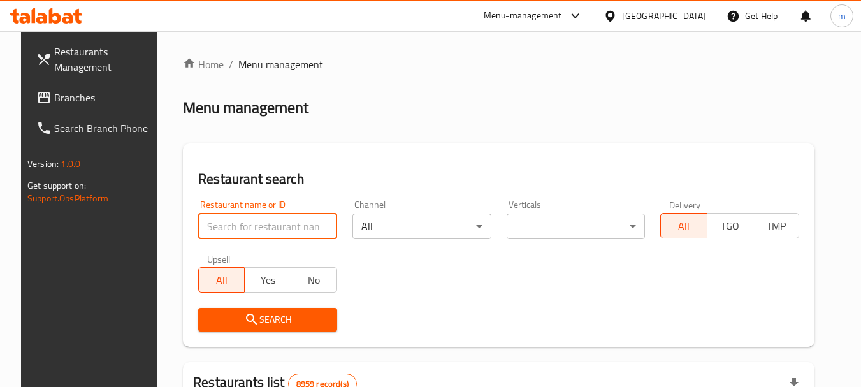
click at [250, 228] on input "search" at bounding box center [267, 225] width 139 height 25
paste input "696964"
type input "696964"
click button "Search" at bounding box center [267, 320] width 139 height 24
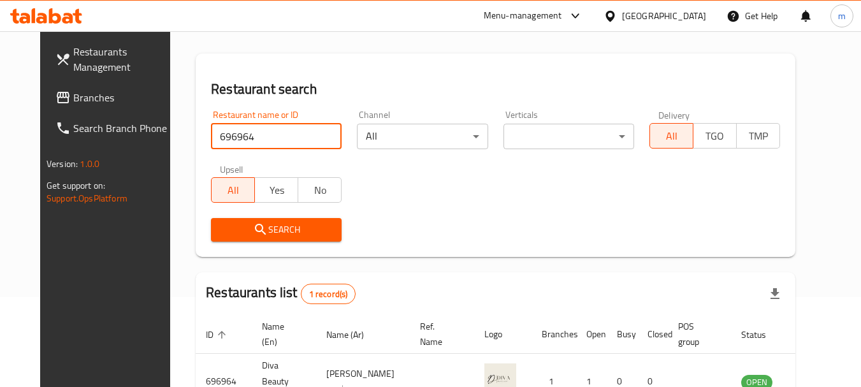
scroll to position [171, 0]
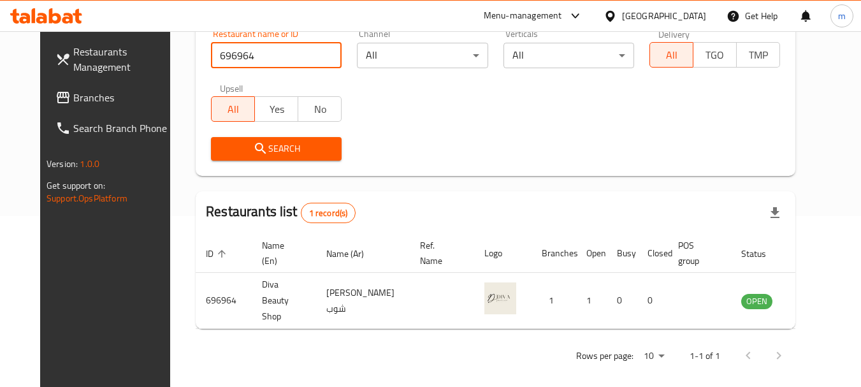
click at [314, 51] on input "696964" at bounding box center [276, 55] width 131 height 25
click at [324, 63] on input "696964" at bounding box center [276, 55] width 131 height 25
click at [322, 57] on input "696964" at bounding box center [276, 55] width 131 height 25
click at [321, 55] on input "696964" at bounding box center [276, 55] width 131 height 25
click at [73, 103] on span "Branches" at bounding box center [123, 97] width 101 height 15
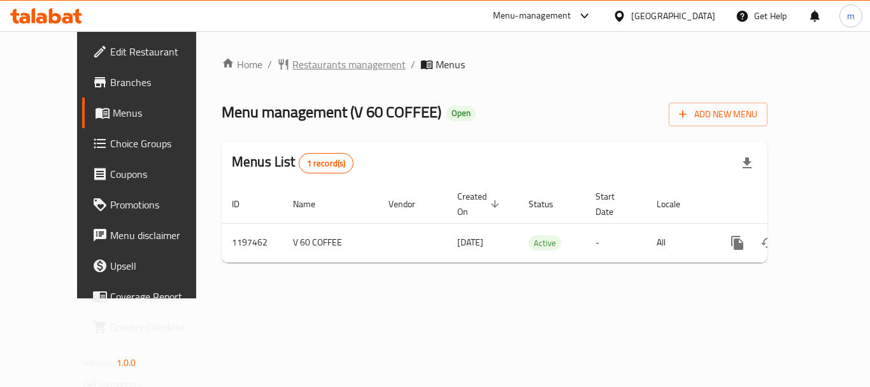
click at [292, 66] on span "Restaurants management" at bounding box center [348, 64] width 113 height 15
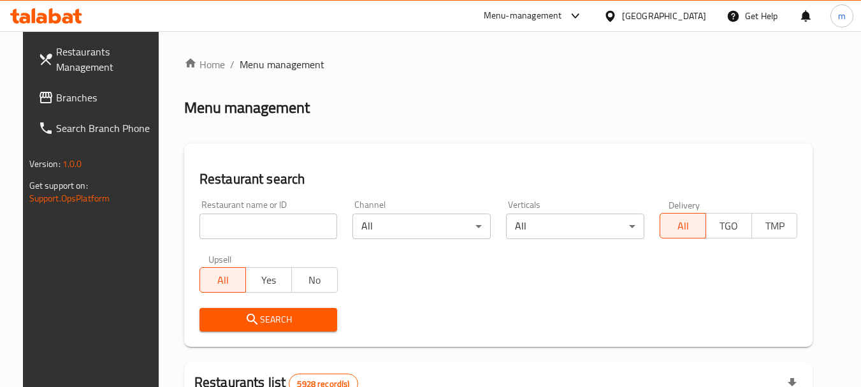
click at [263, 220] on input "search" at bounding box center [268, 225] width 138 height 25
paste input "668087"
type input "668087"
click button "Search" at bounding box center [268, 320] width 138 height 24
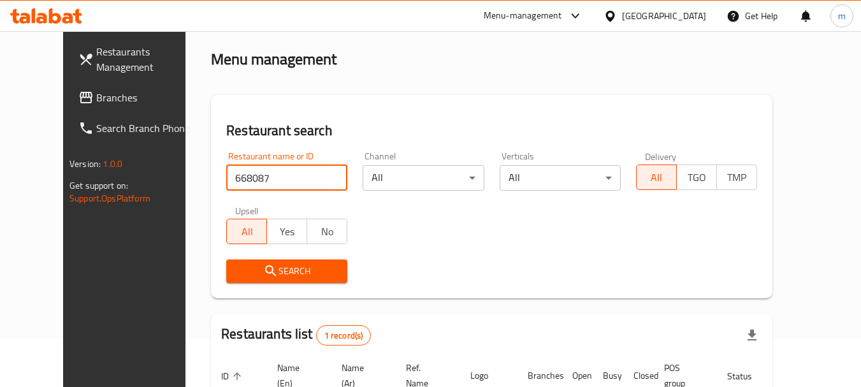
scroll to position [150, 0]
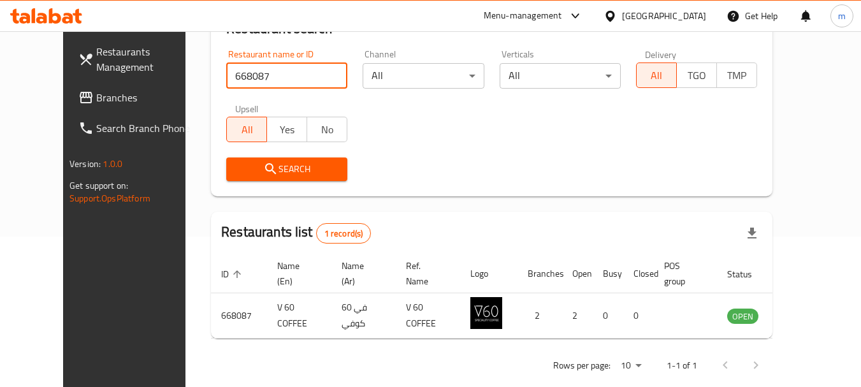
click at [698, 16] on div "[GEOGRAPHIC_DATA]" at bounding box center [664, 16] width 84 height 14
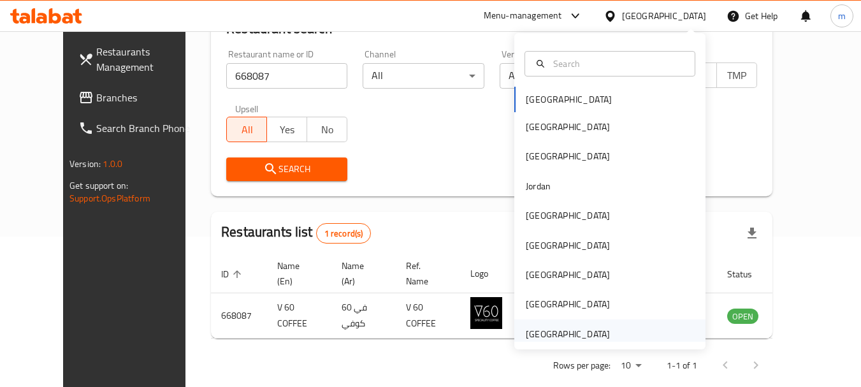
click at [585, 330] on div "[GEOGRAPHIC_DATA]" at bounding box center [568, 334] width 84 height 14
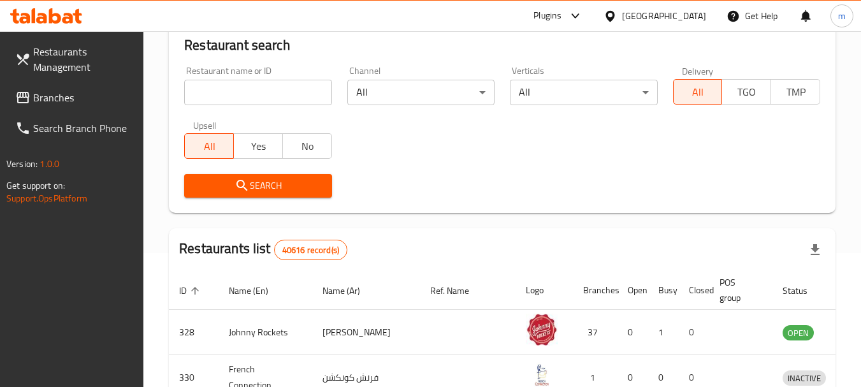
scroll to position [150, 0]
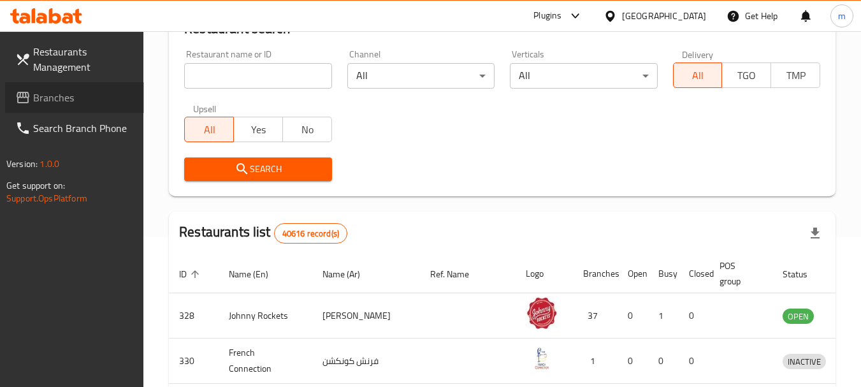
click at [29, 89] on link "Branches" at bounding box center [74, 97] width 139 height 31
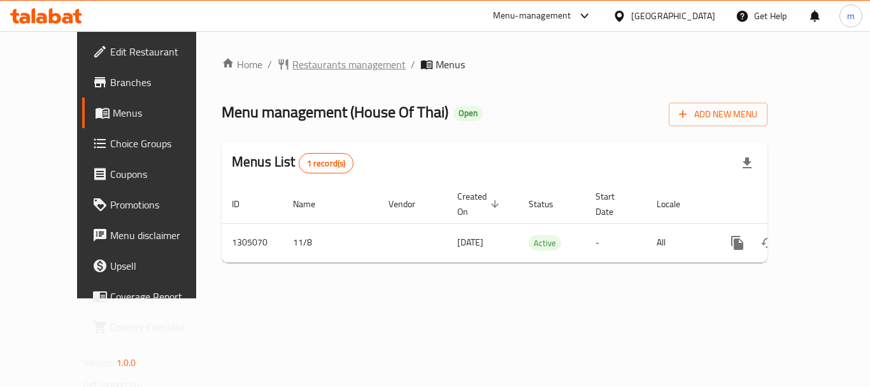
click at [301, 66] on span "Restaurants management" at bounding box center [348, 64] width 113 height 15
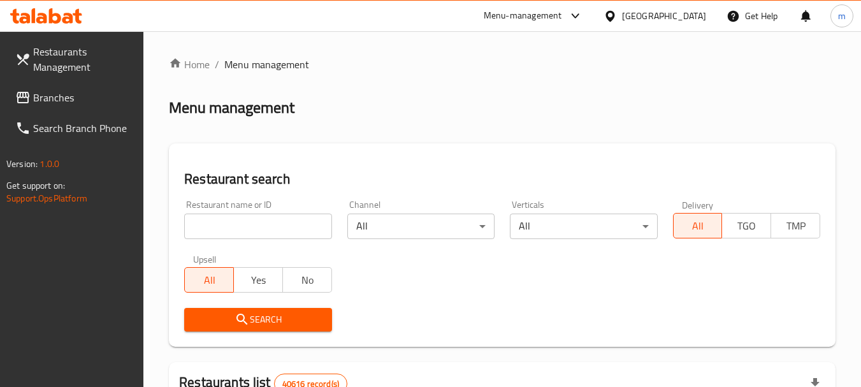
click at [239, 227] on input "search" at bounding box center [257, 225] width 147 height 25
paste input "703527"
type input "703527"
click button "Search" at bounding box center [257, 320] width 147 height 24
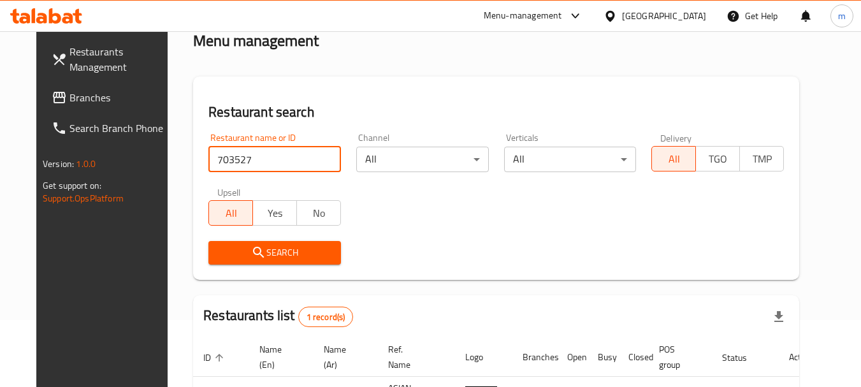
scroll to position [166, 0]
